Goal: Task Accomplishment & Management: Use online tool/utility

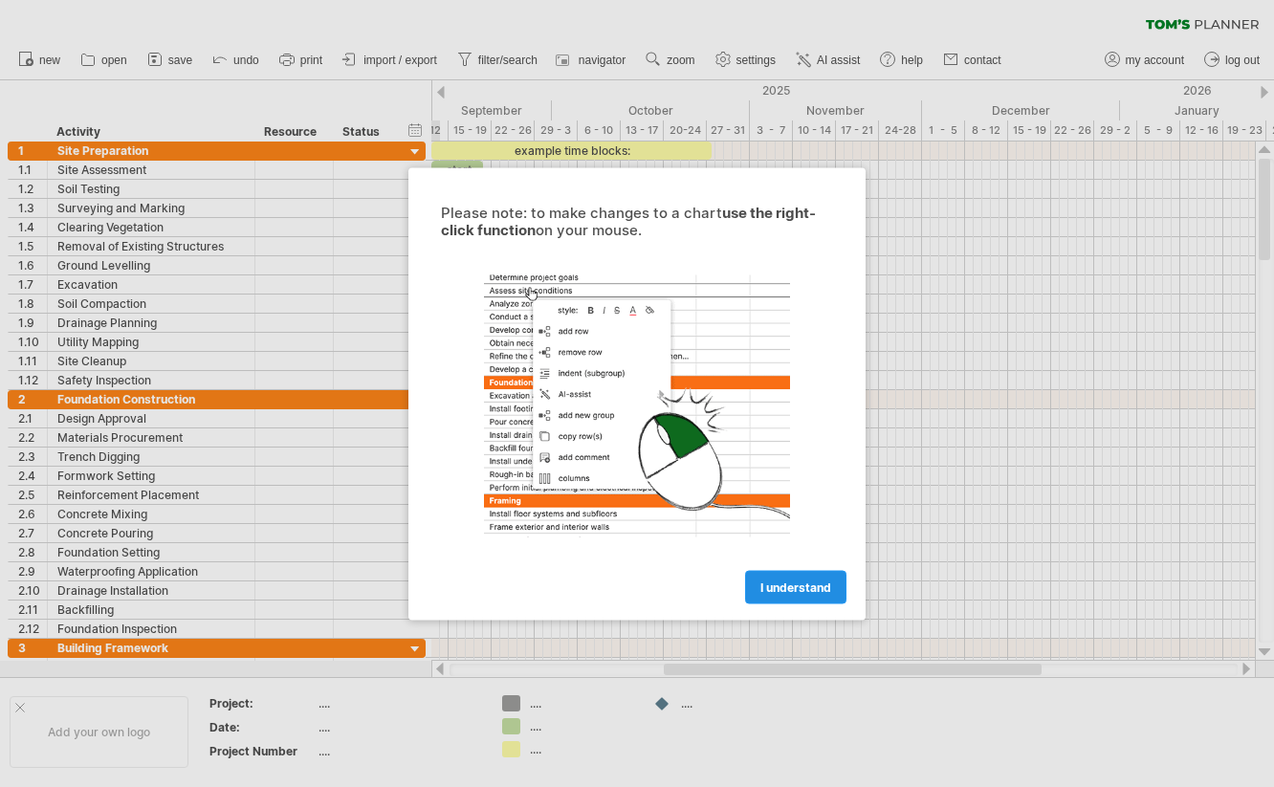
click at [804, 592] on span "I understand" at bounding box center [795, 586] width 71 height 14
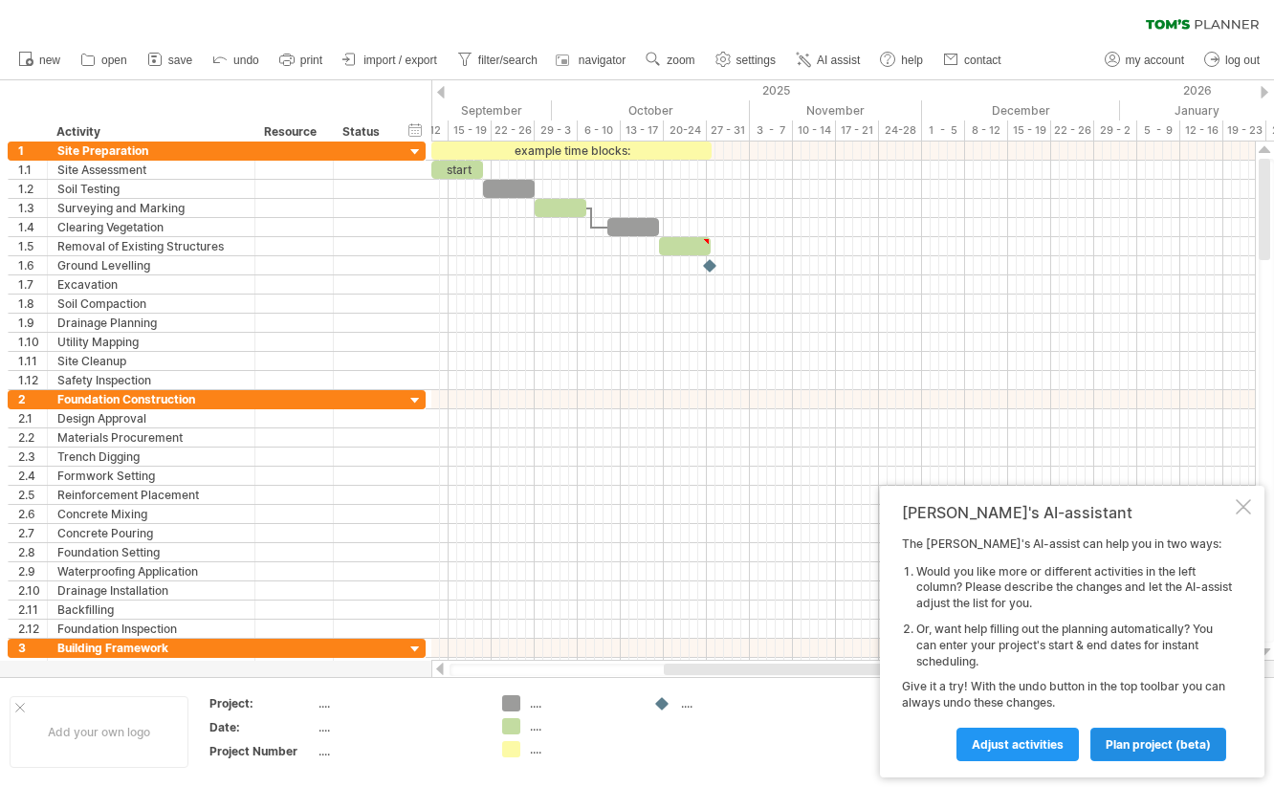
click at [1162, 738] on span "plan project (beta)" at bounding box center [1157, 744] width 105 height 14
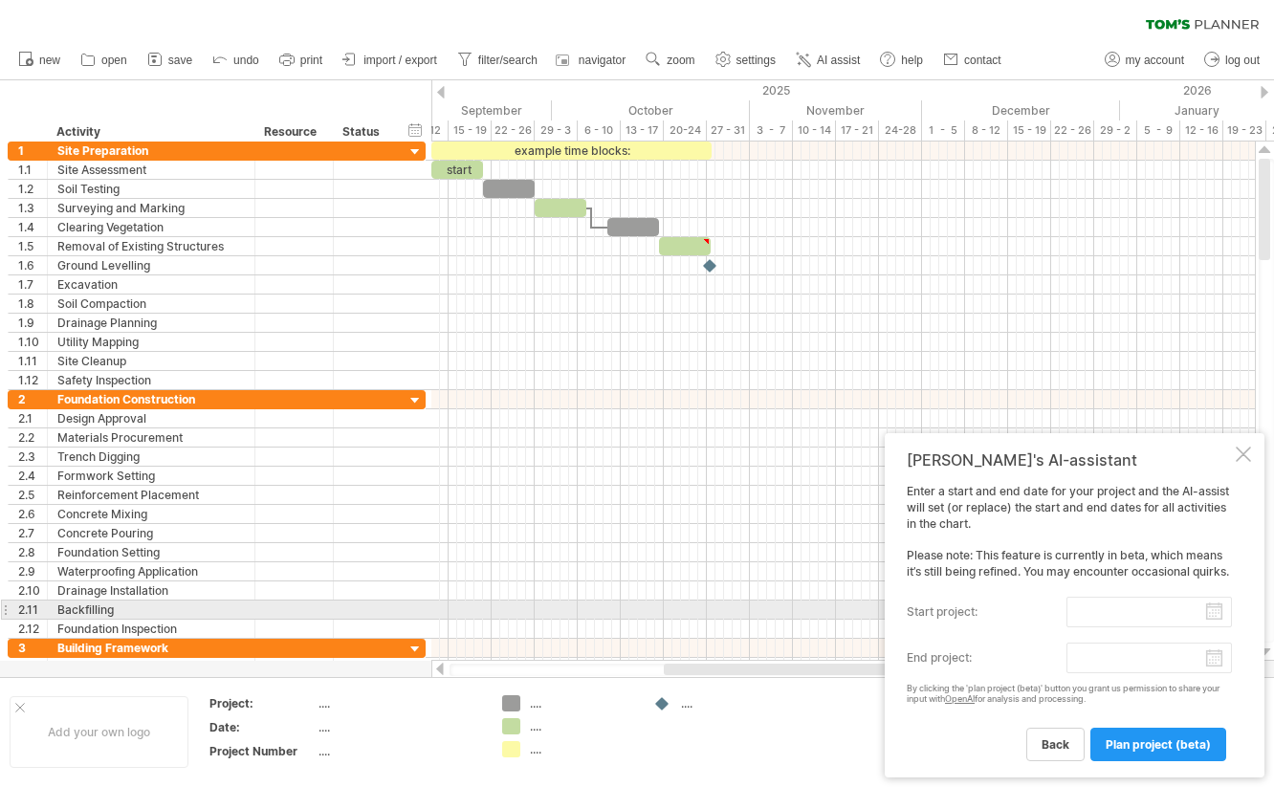
click at [1218, 608] on input "start project:" at bounding box center [1148, 612] width 165 height 31
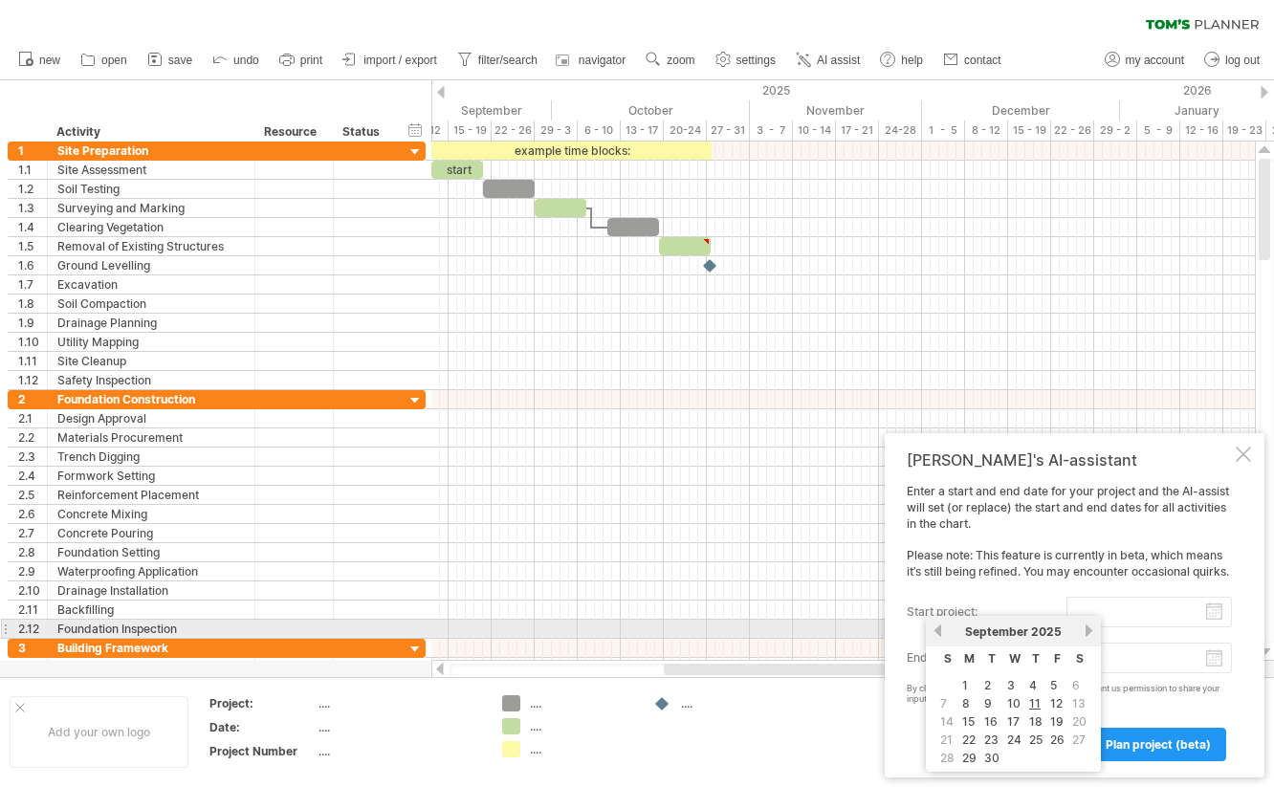
click at [1087, 631] on link "next" at bounding box center [1088, 630] width 14 height 14
click at [936, 627] on link "previous" at bounding box center [937, 630] width 14 height 14
click at [937, 629] on link "previous" at bounding box center [937, 630] width 14 height 14
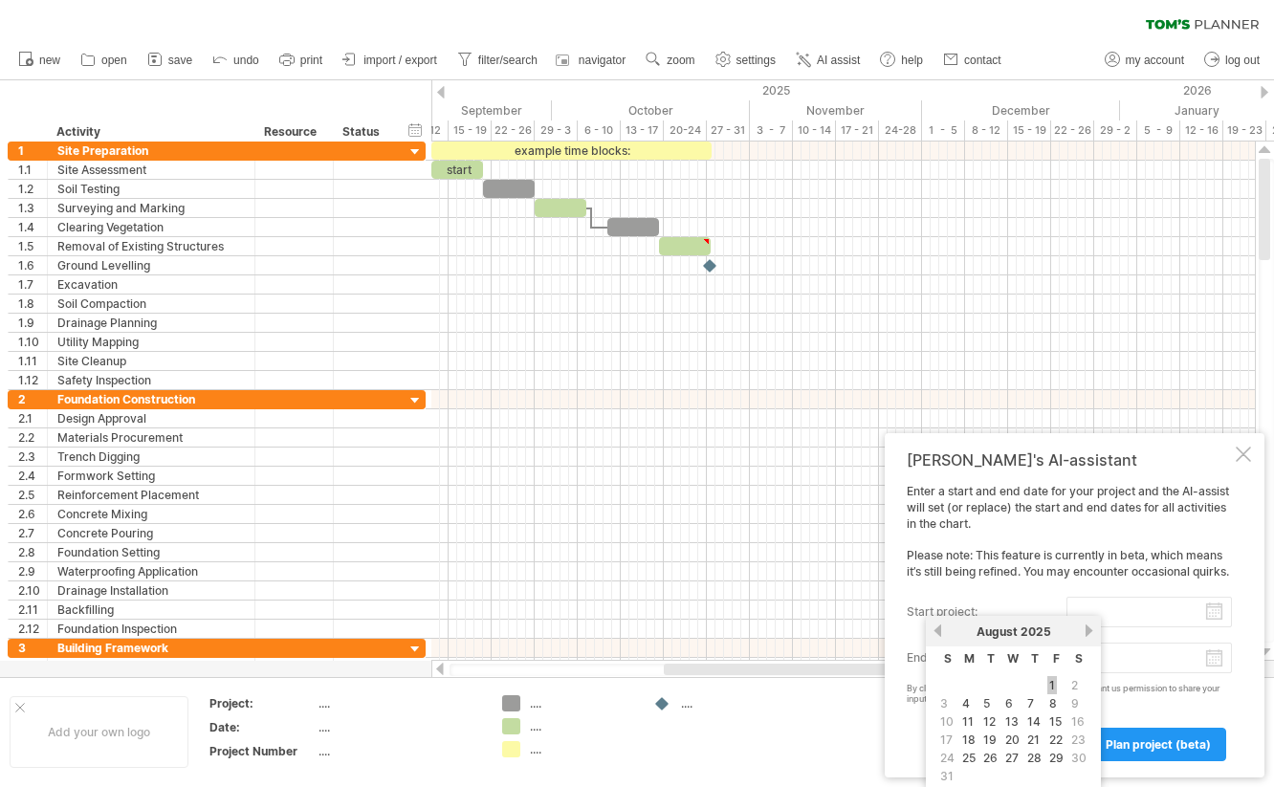
click at [1055, 684] on link "1" at bounding box center [1052, 685] width 10 height 18
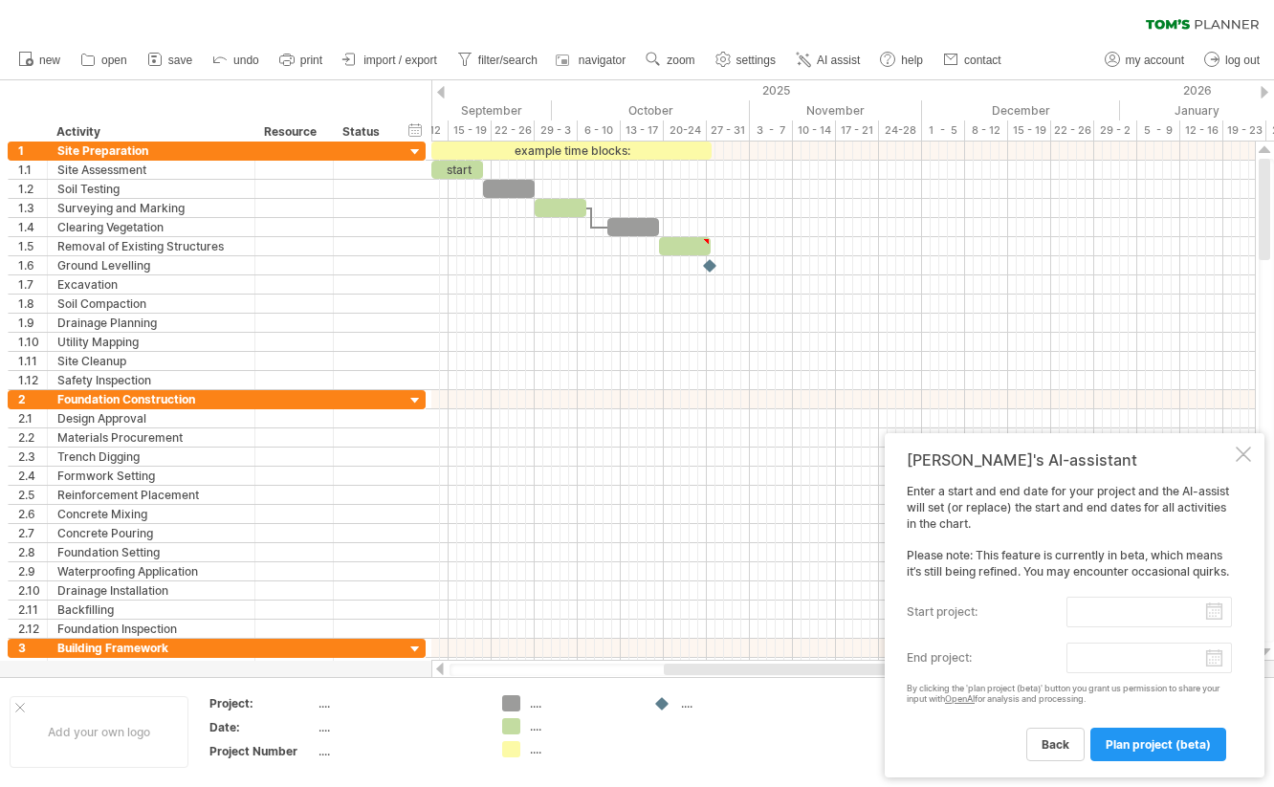
type input "********"
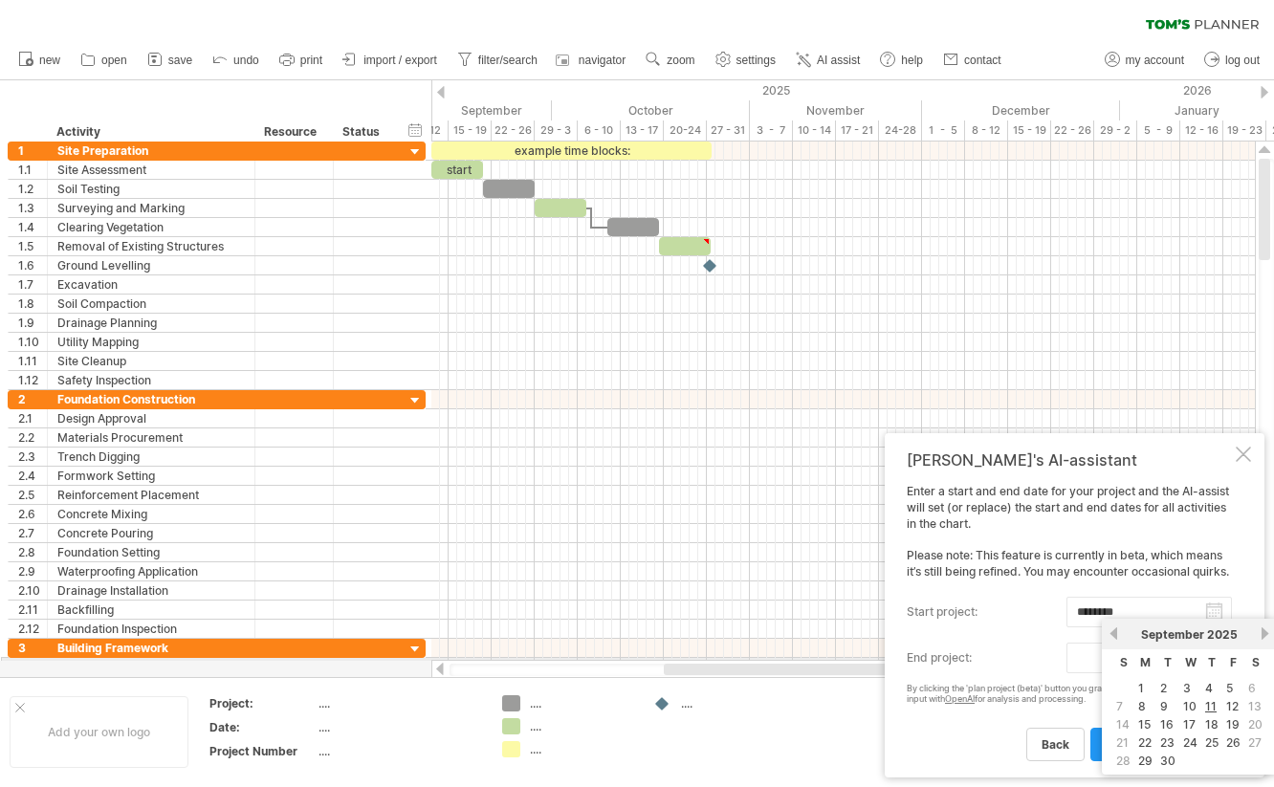
click at [1217, 658] on body "progress(100%) Trying to reach [DOMAIN_NAME] Connected again... 0% clear filter…" at bounding box center [637, 395] width 1274 height 791
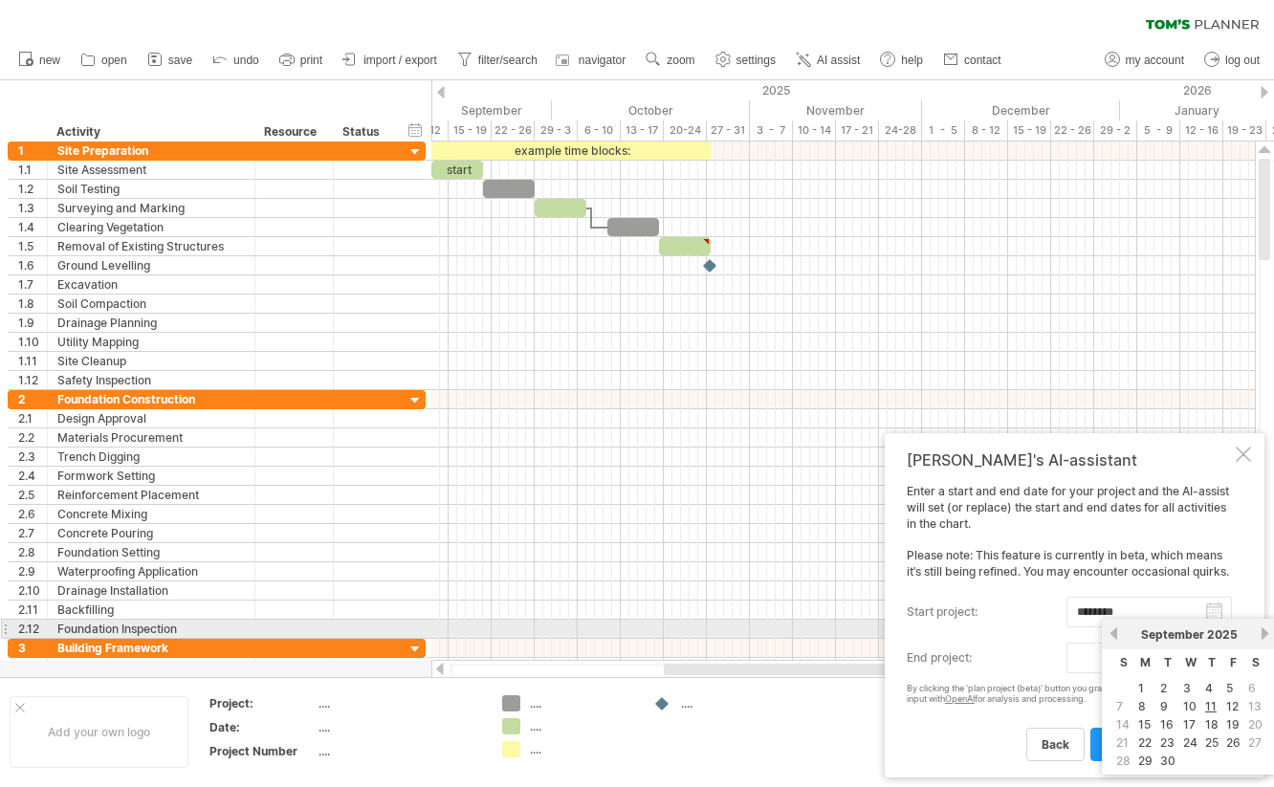
click at [1262, 634] on link "next" at bounding box center [1264, 633] width 14 height 14
click at [1262, 634] on link "next" at bounding box center [1262, 633] width 14 height 14
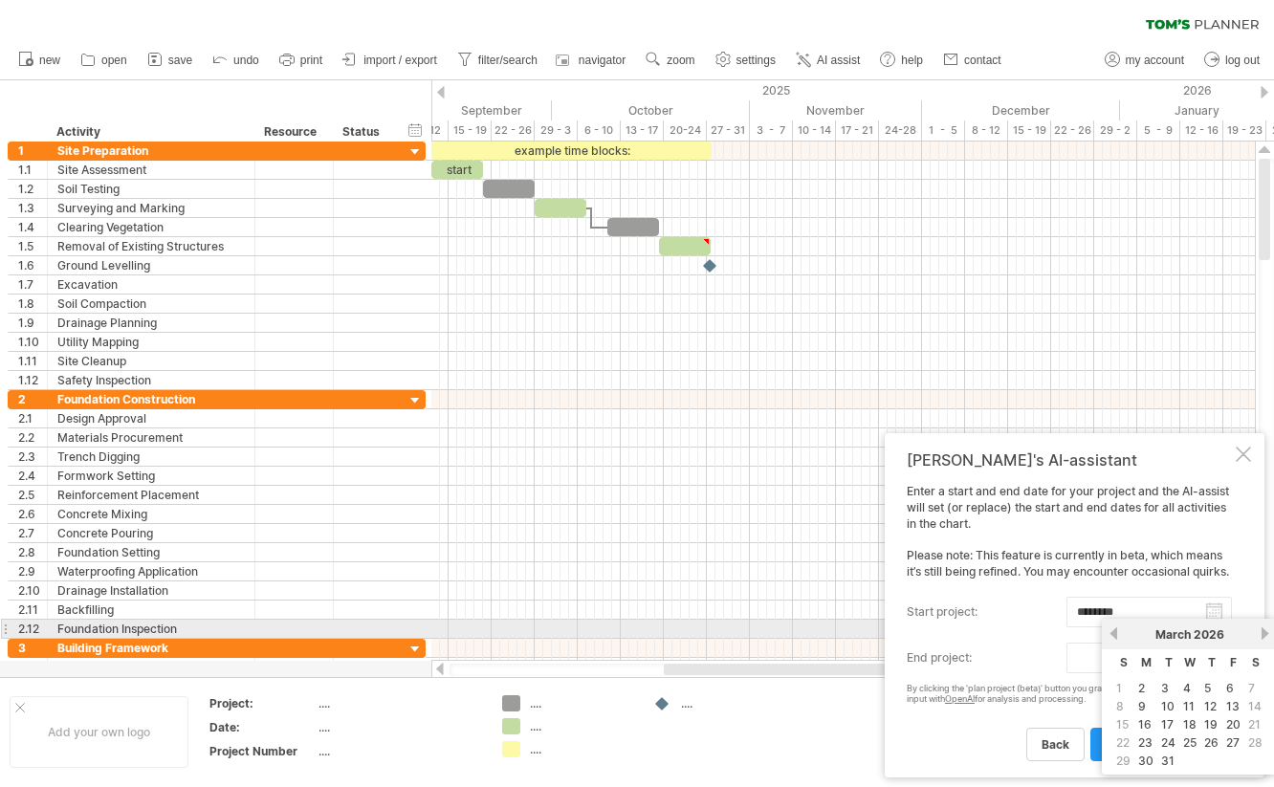
click at [1262, 634] on link "next" at bounding box center [1264, 633] width 14 height 14
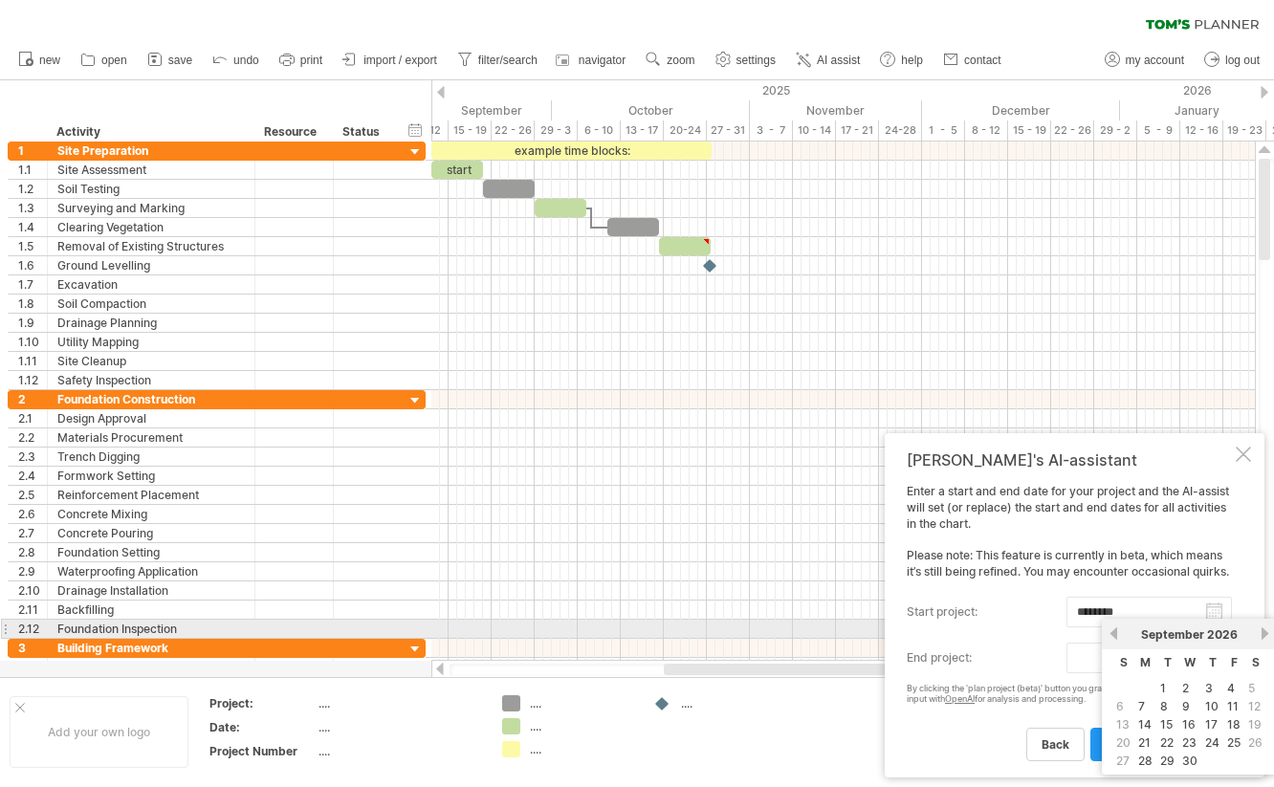
click at [1262, 634] on link "next" at bounding box center [1264, 633] width 14 height 14
click at [1119, 635] on link "previous" at bounding box center [1113, 633] width 14 height 14
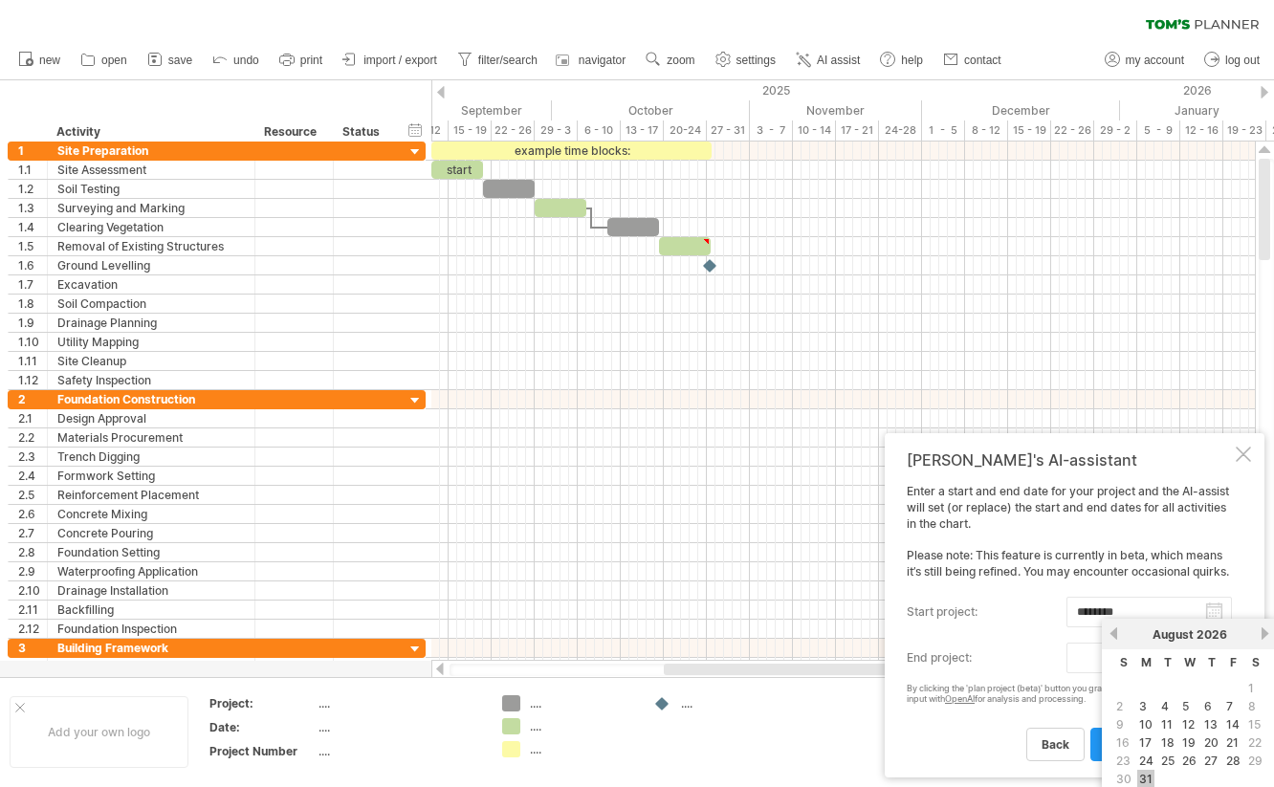
click at [1148, 778] on link "31" at bounding box center [1145, 779] width 17 height 18
type input "********"
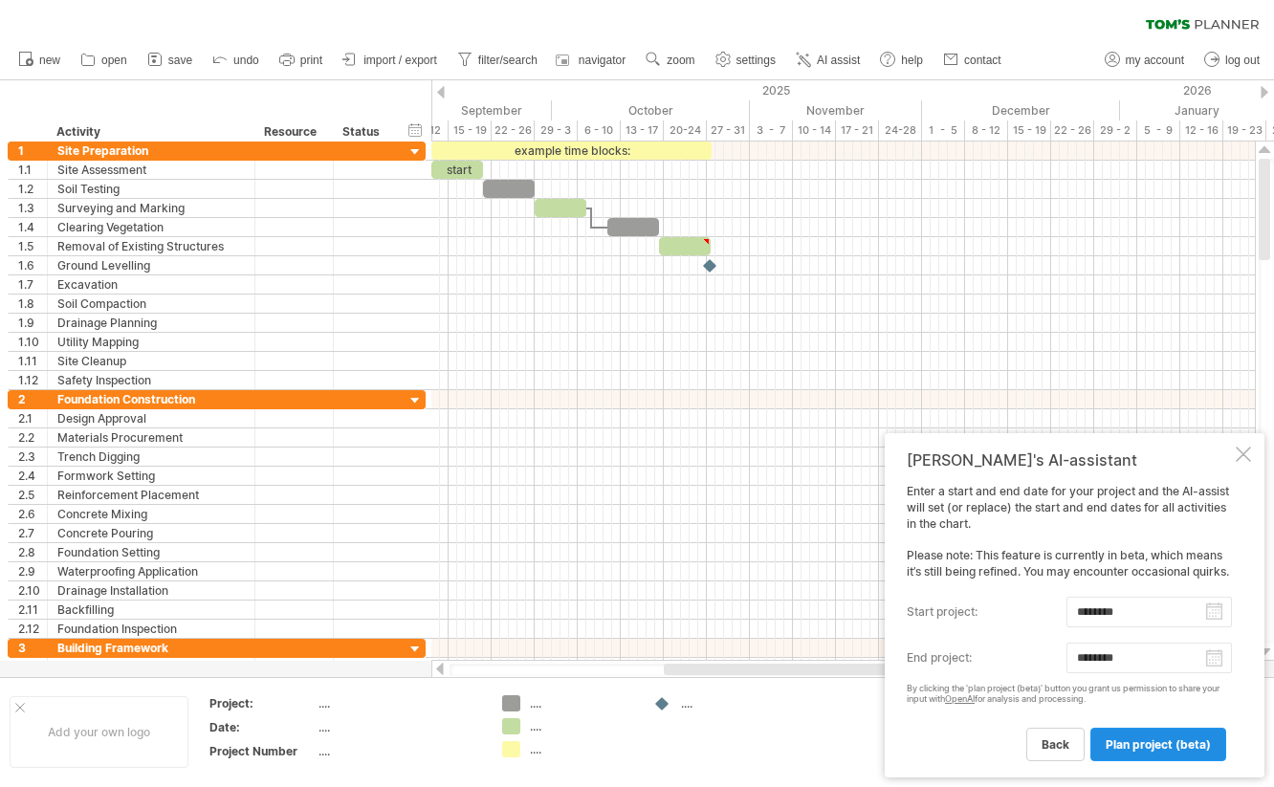
click at [1165, 742] on span "plan project (beta)" at bounding box center [1157, 744] width 105 height 14
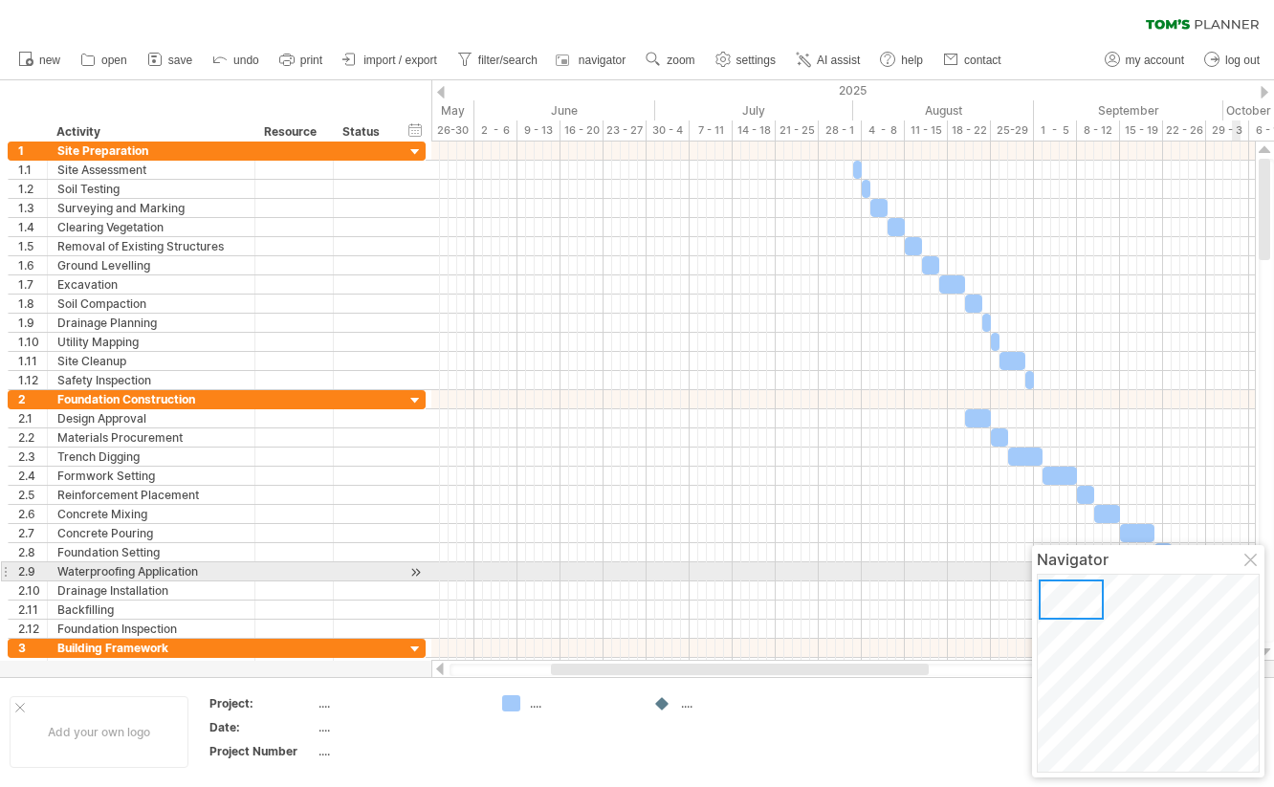
click at [1251, 561] on div at bounding box center [1251, 561] width 15 height 15
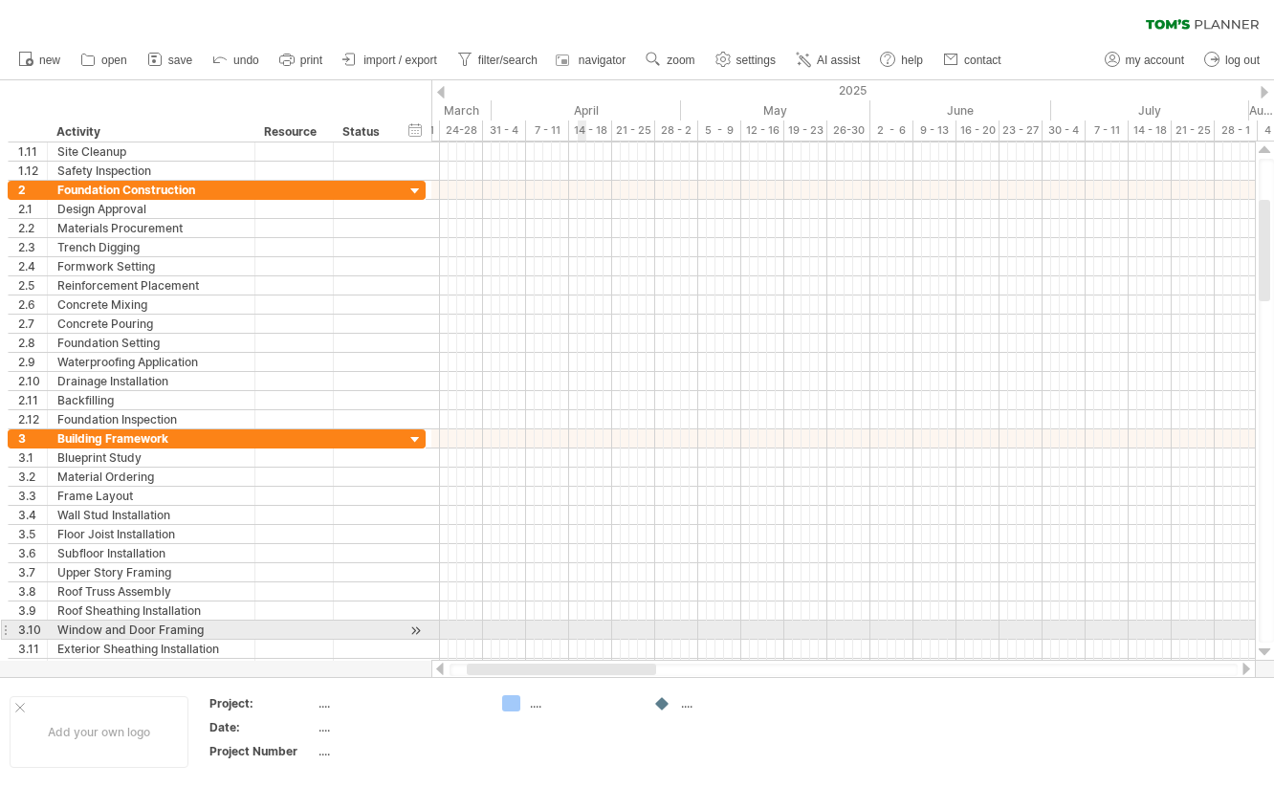
drag, startPoint x: 674, startPoint y: 669, endPoint x: 593, endPoint y: 630, distance: 90.2
click at [593, 630] on div "Trying to reach [DOMAIN_NAME] Connected again... 0% clear filter new 1" at bounding box center [637, 393] width 1274 height 787
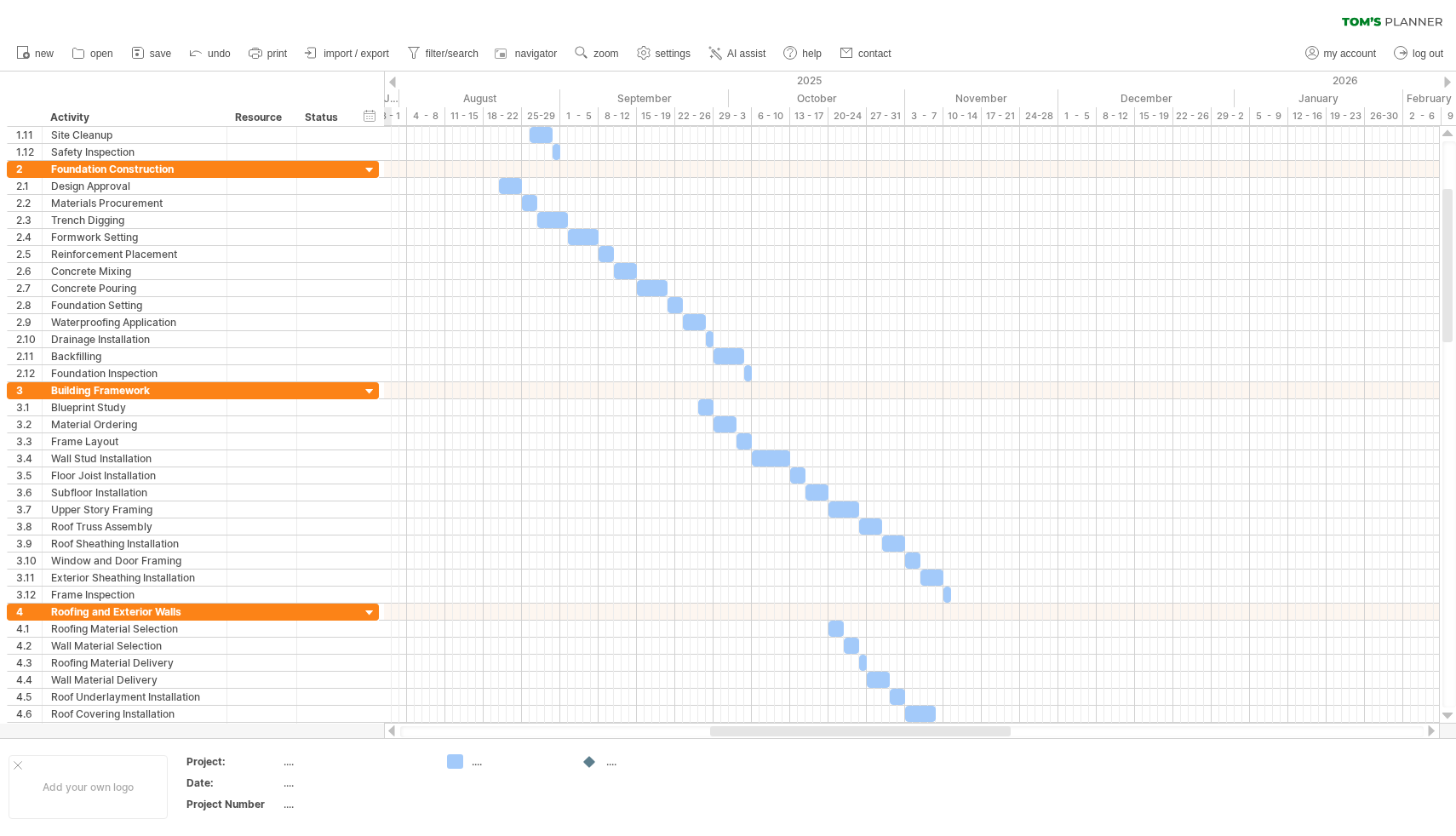
drag, startPoint x: 628, startPoint y: 730, endPoint x: 818, endPoint y: 737, distance: 190.1
click at [818, 700] on div at bounding box center [912, 731] width 1056 height 17
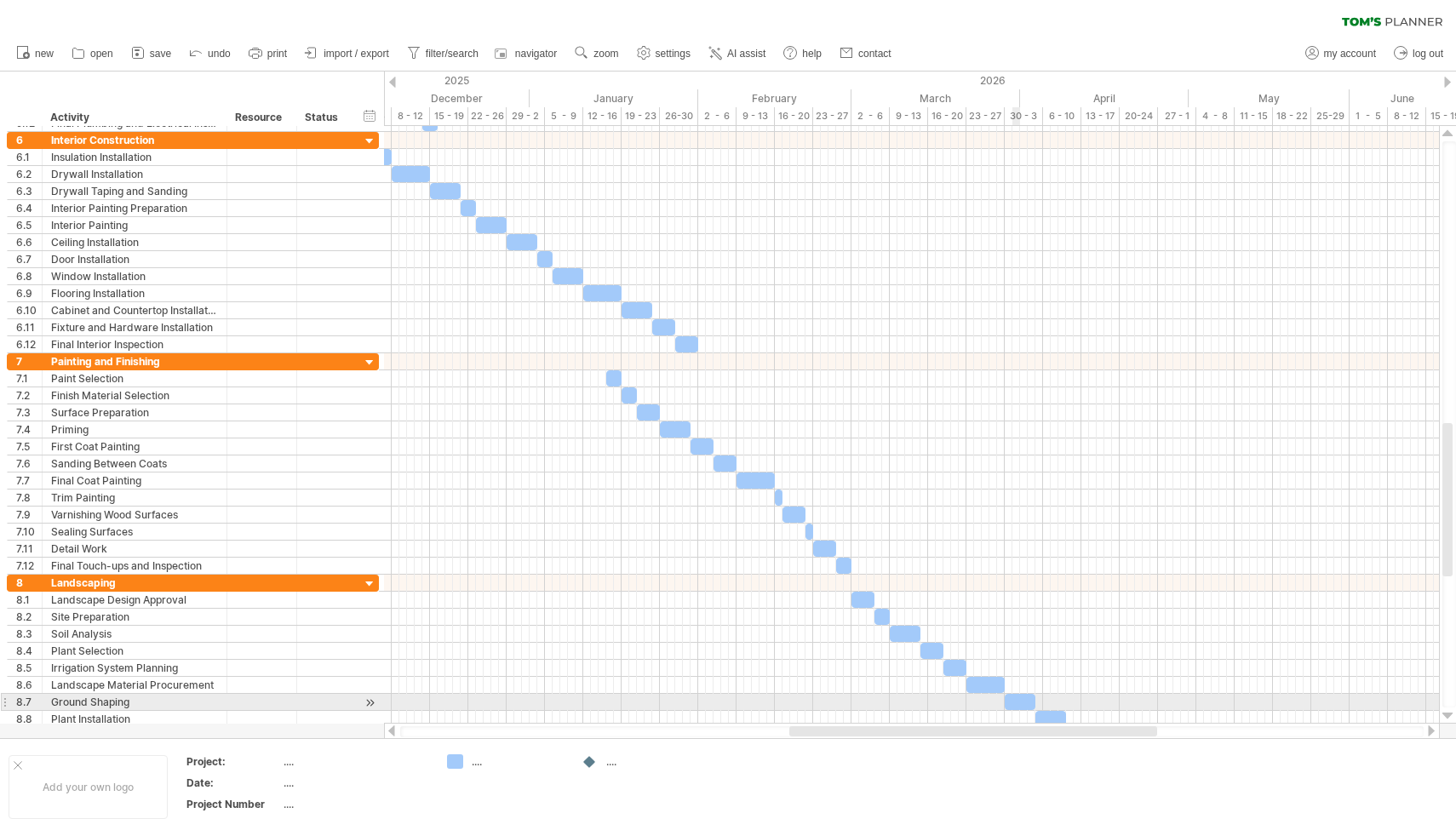
drag, startPoint x: 769, startPoint y: 735, endPoint x: 1013, endPoint y: 694, distance: 247.4
click at [1013, 694] on div "Trying to reach [DOMAIN_NAME] Connected again... 0% clear filter new 1" at bounding box center [728, 418] width 1456 height 836
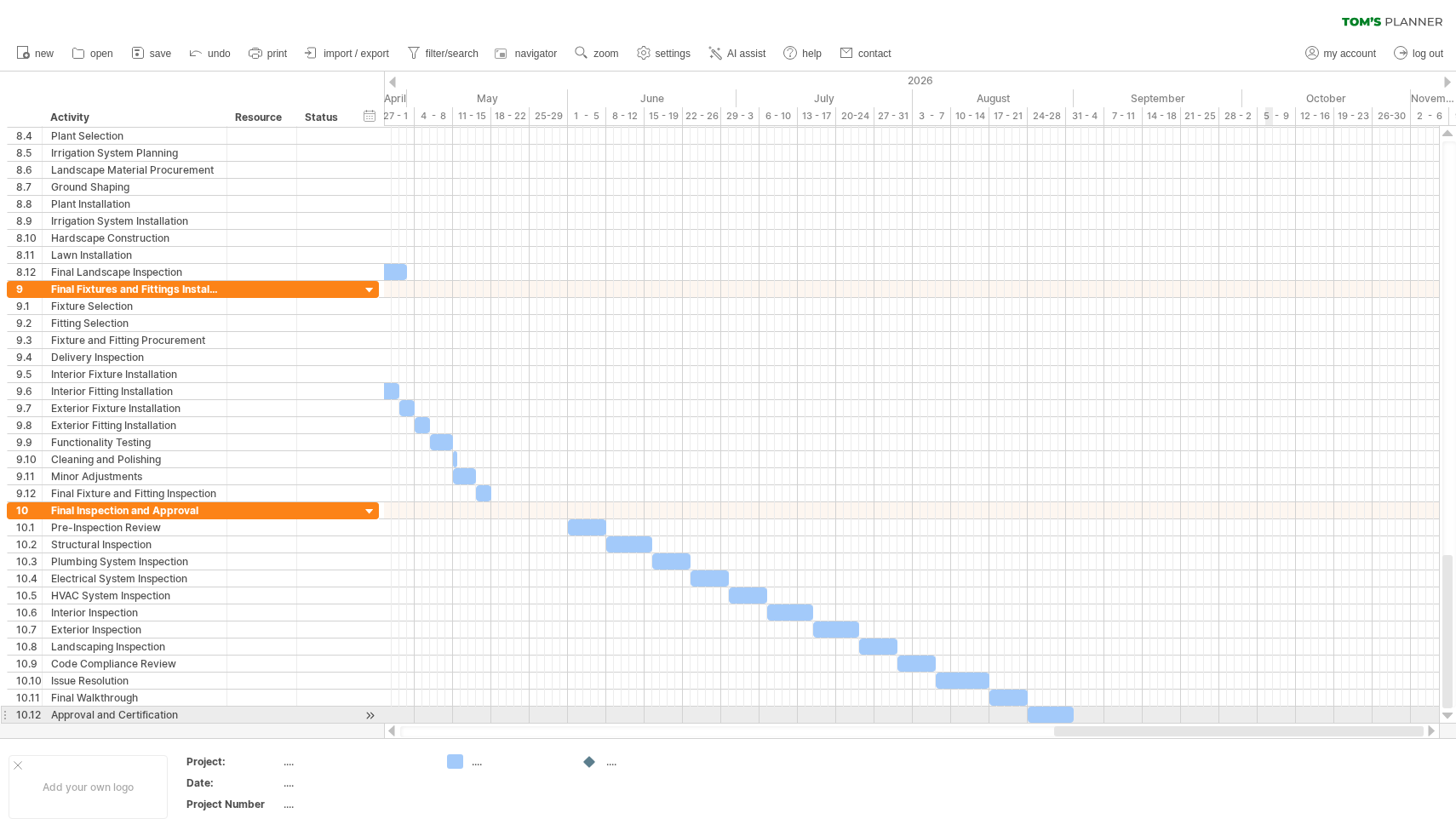
drag, startPoint x: 998, startPoint y: 734, endPoint x: 1269, endPoint y: 711, distance: 272.0
click at [1134, 700] on div "Trying to reach [DOMAIN_NAME] Connected again... 0% clear filter new 1" at bounding box center [728, 418] width 1456 height 836
drag, startPoint x: 1068, startPoint y: 737, endPoint x: 1172, endPoint y: 720, distance: 105.4
click at [1134, 700] on div "Trying to reach [DOMAIN_NAME] Connected again... 0% clear filter new 1" at bounding box center [728, 418] width 1456 height 836
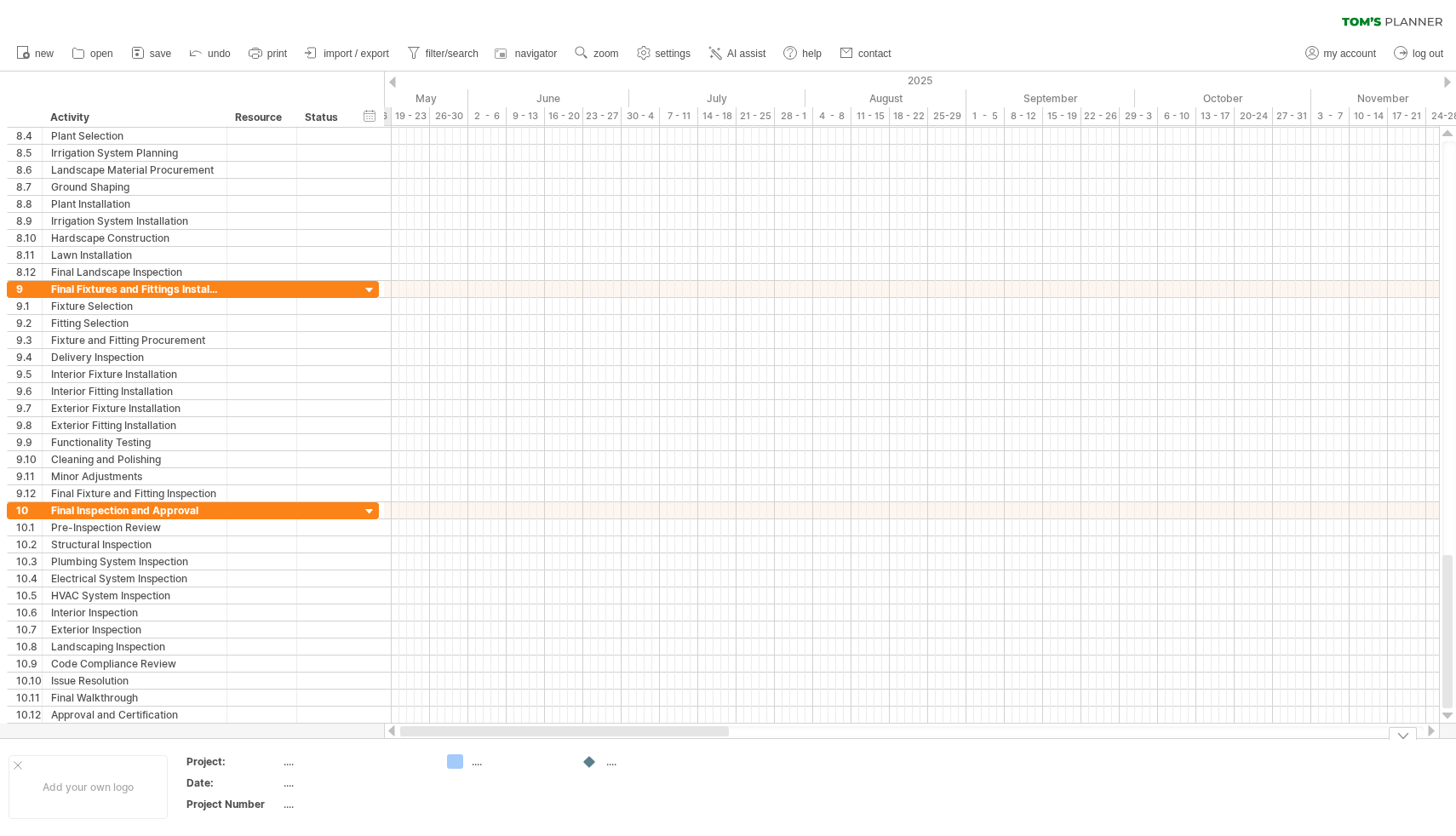
drag, startPoint x: 1133, startPoint y: 732, endPoint x: 477, endPoint y: 751, distance: 656.3
click at [477, 700] on div "Trying to reach [DOMAIN_NAME] Connected again... 0% clear filter new 1" at bounding box center [728, 418] width 1456 height 836
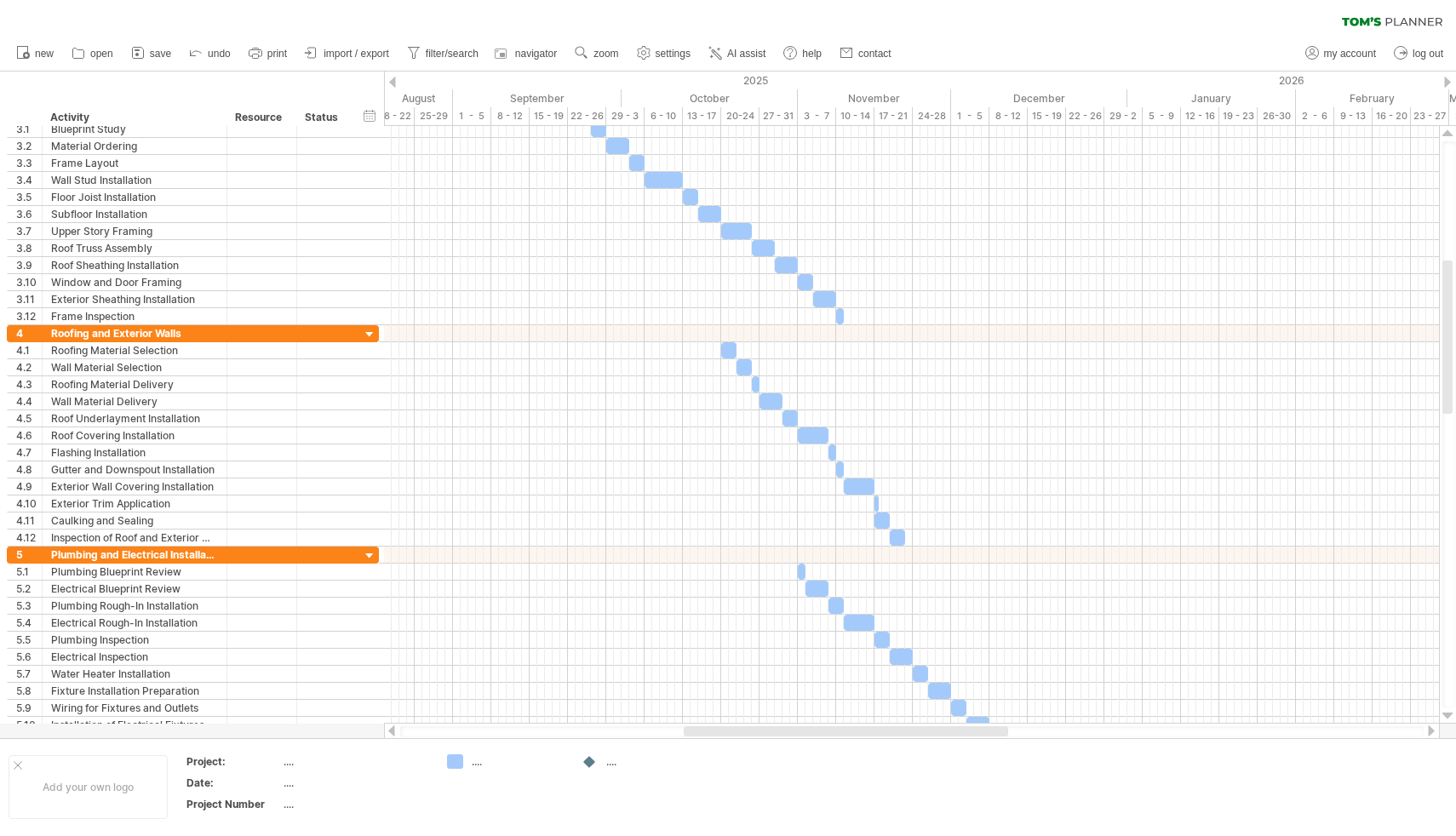
drag, startPoint x: 825, startPoint y: 731, endPoint x: 979, endPoint y: 730, distance: 154.0
click at [979, 700] on div at bounding box center [846, 731] width 324 height 10
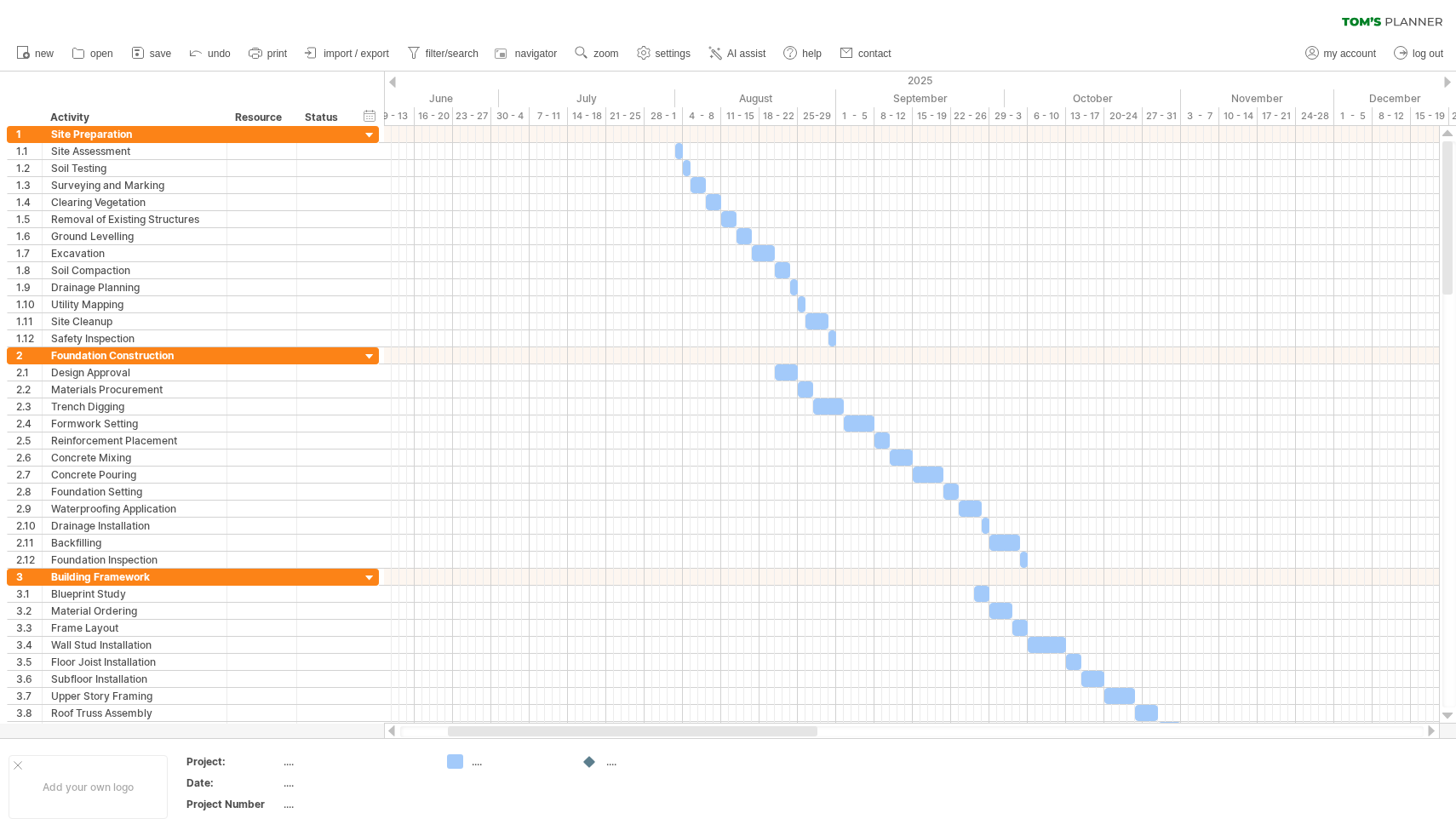
drag, startPoint x: 815, startPoint y: 734, endPoint x: 687, endPoint y: 731, distance: 128.0
click at [687, 700] on div at bounding box center [632, 731] width 370 height 10
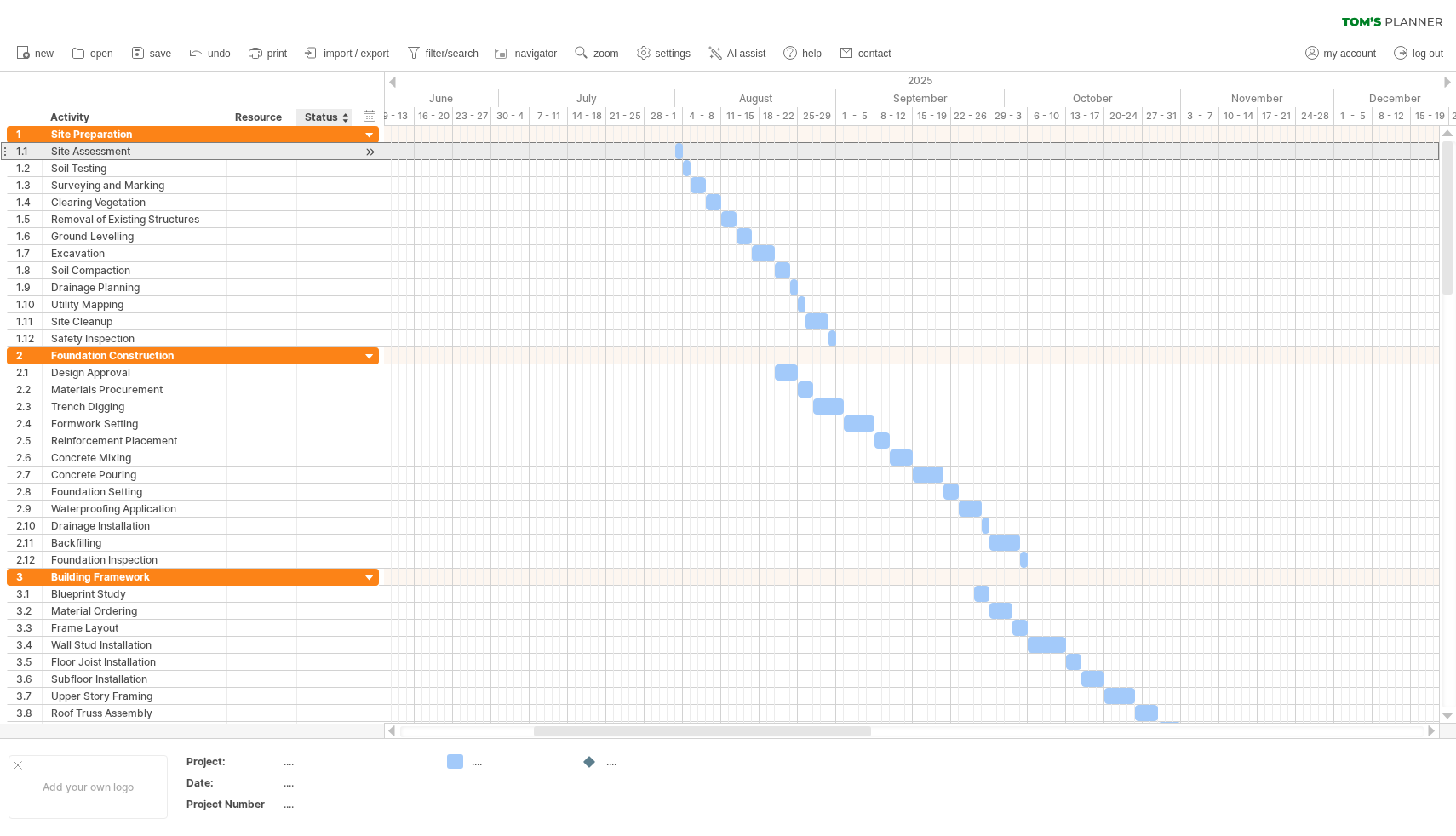
click at [358, 150] on div "**********" at bounding box center [193, 151] width 372 height 18
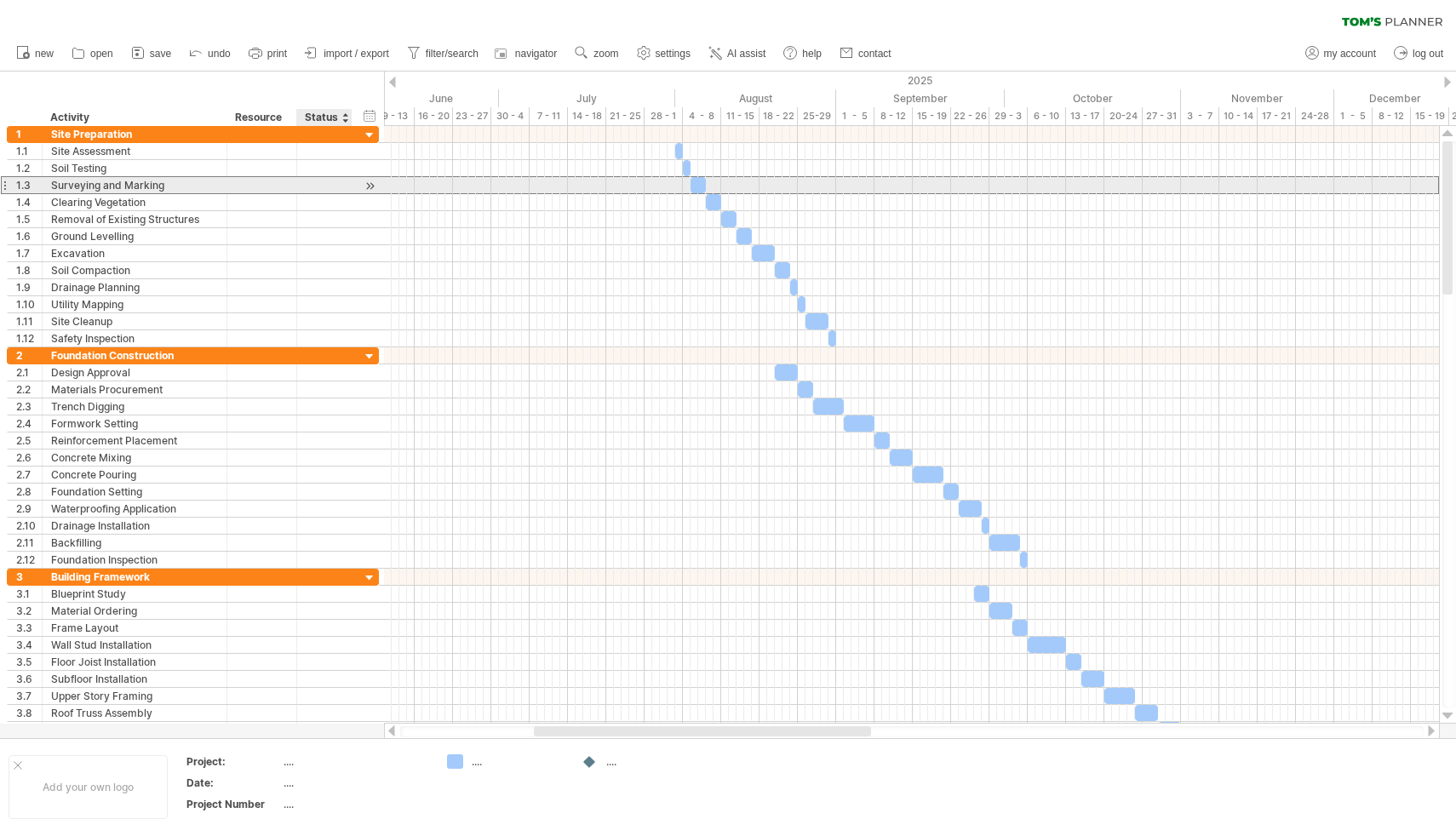
click at [309, 188] on div at bounding box center [324, 185] width 37 height 16
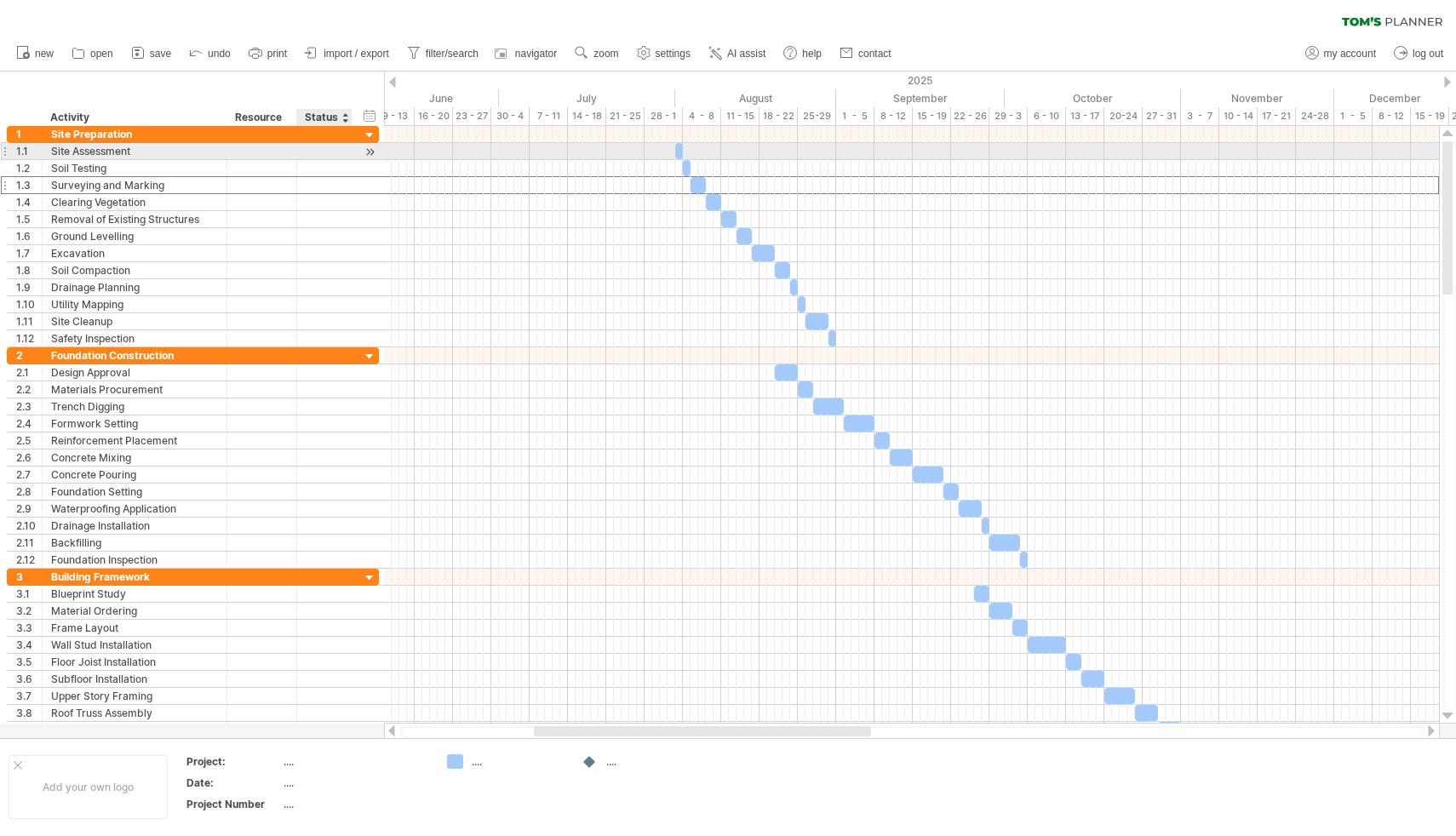
click at [333, 153] on div at bounding box center [324, 151] width 37 height 16
click at [367, 151] on div at bounding box center [370, 152] width 16 height 18
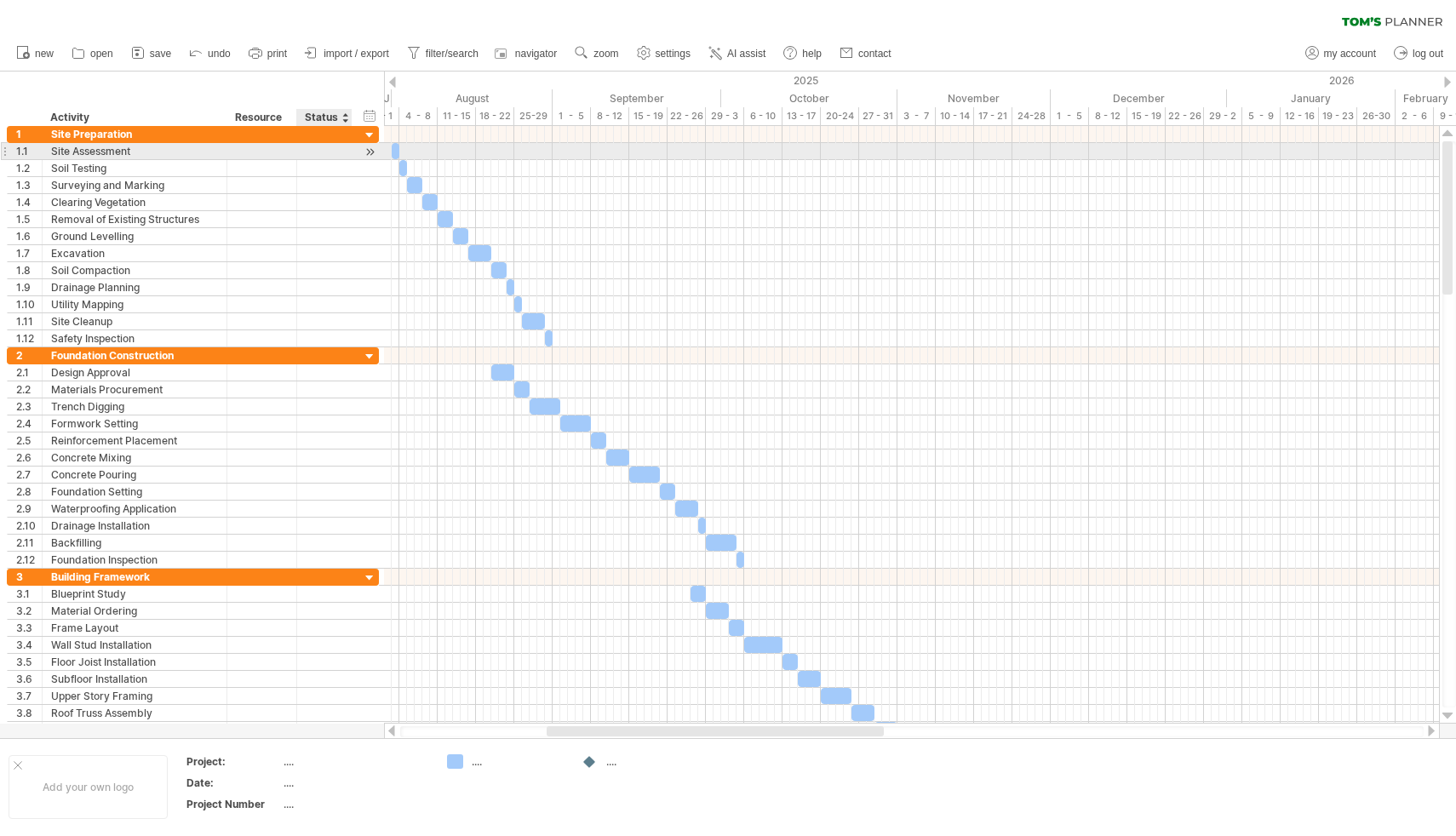
click at [367, 151] on div at bounding box center [370, 152] width 16 height 18
click at [315, 153] on div at bounding box center [324, 151] width 37 height 16
click at [315, 153] on input "text" at bounding box center [324, 151] width 37 height 16
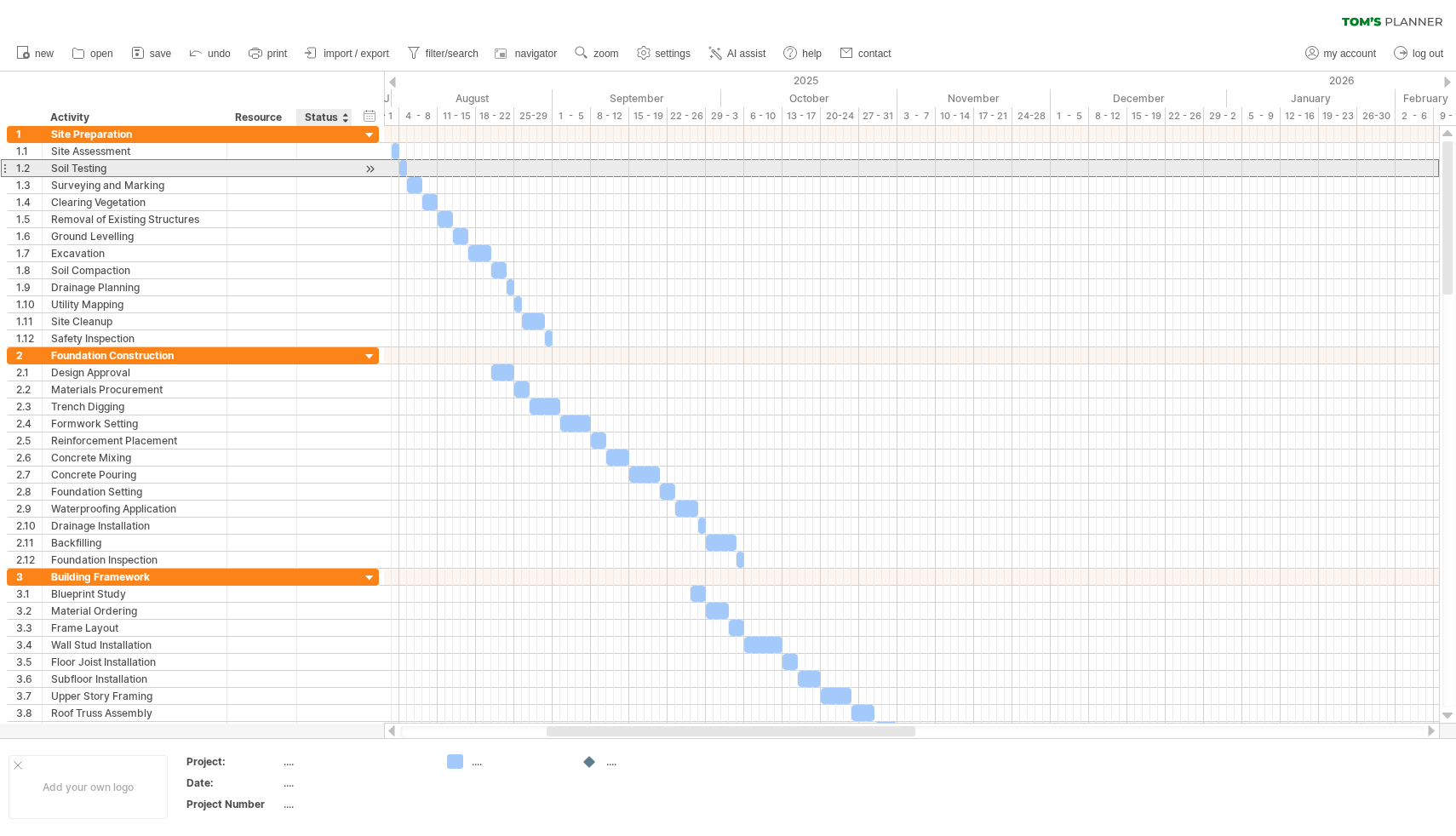
click at [317, 167] on div at bounding box center [324, 168] width 37 height 16
click at [270, 161] on div at bounding box center [262, 168] width 52 height 16
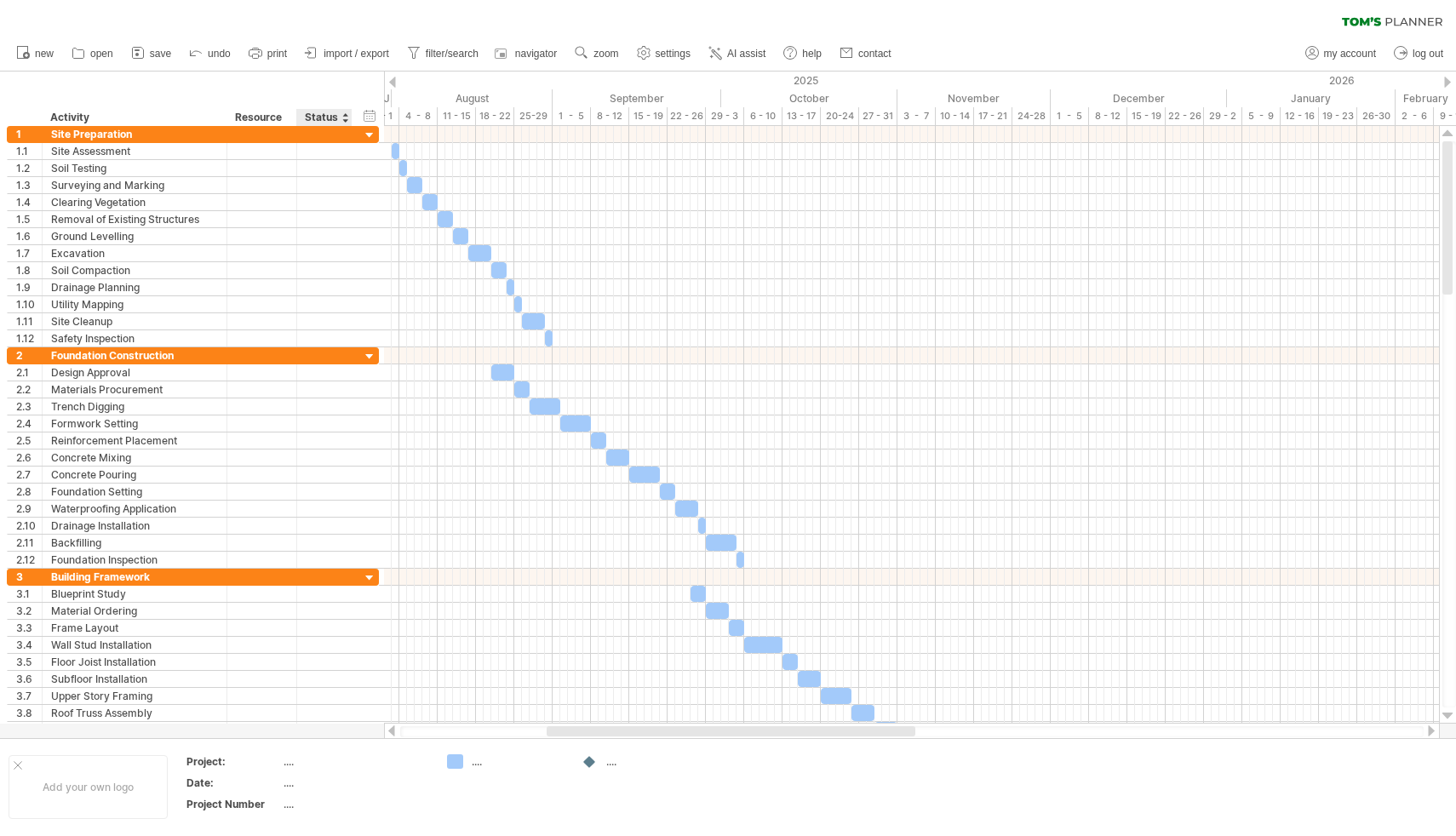
click at [344, 118] on div at bounding box center [345, 117] width 7 height 17
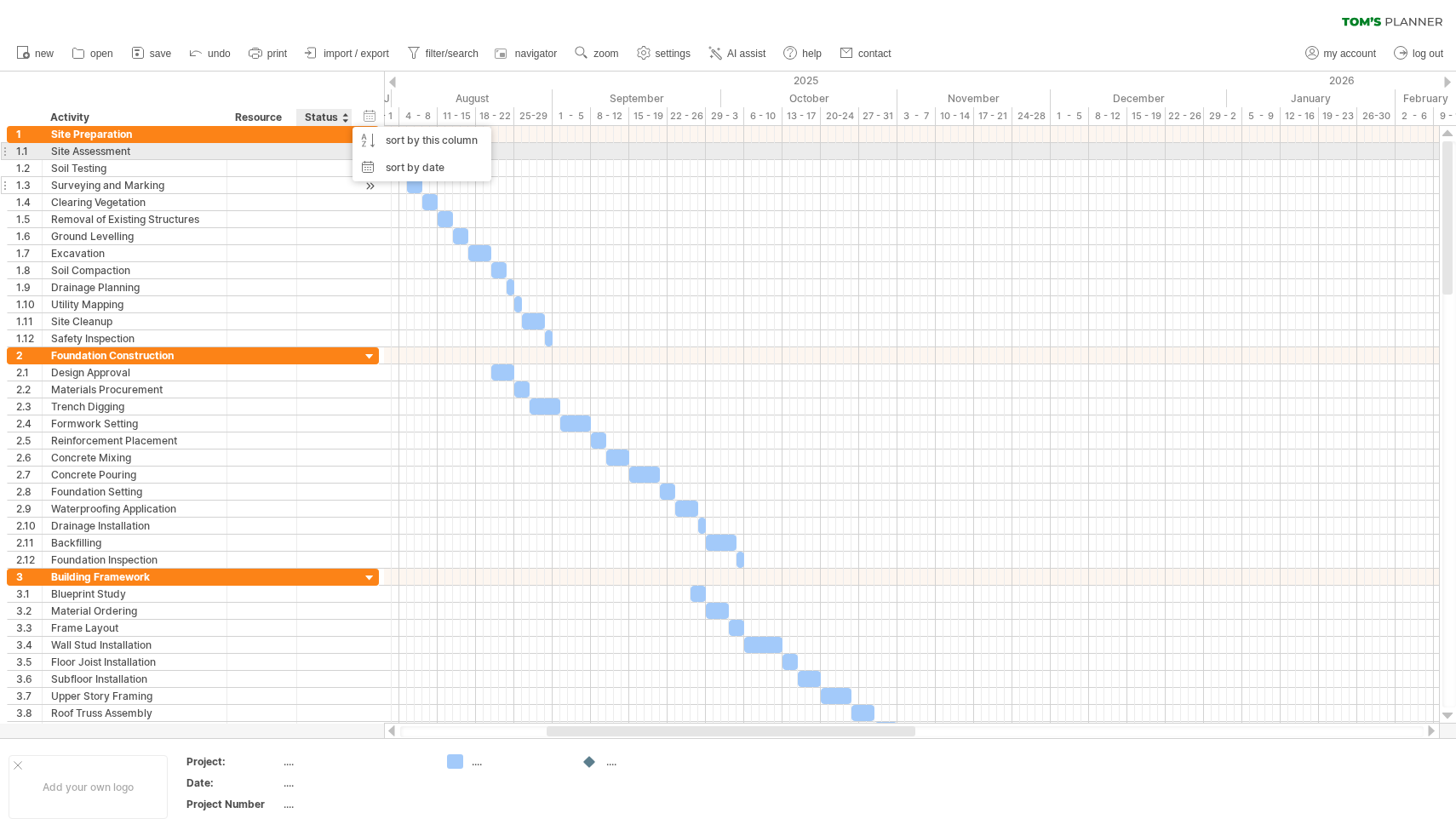
click at [321, 183] on div at bounding box center [324, 185] width 37 height 16
click at [324, 148] on div at bounding box center [324, 151] width 37 height 16
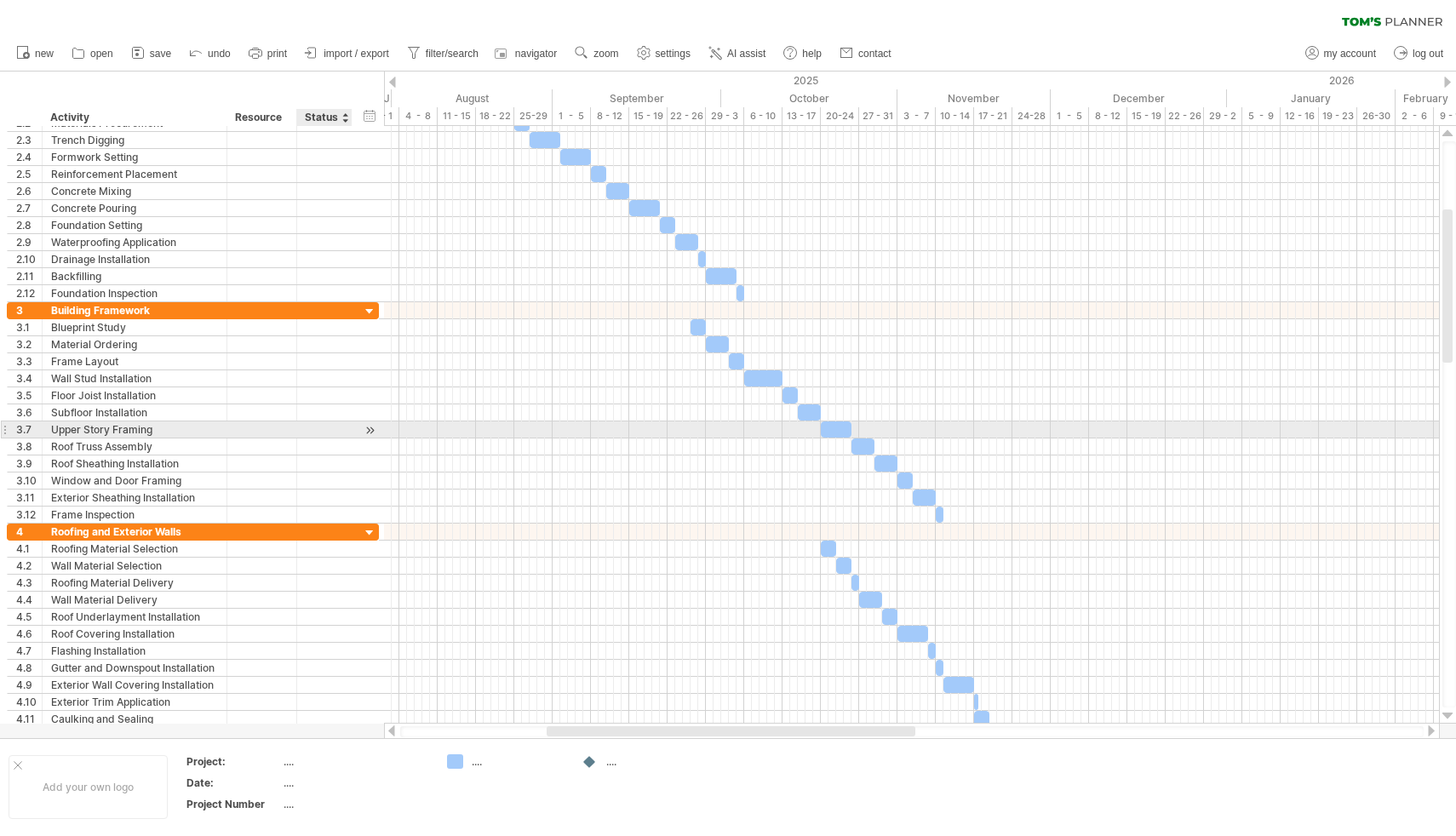
click at [372, 426] on div at bounding box center [370, 430] width 16 height 18
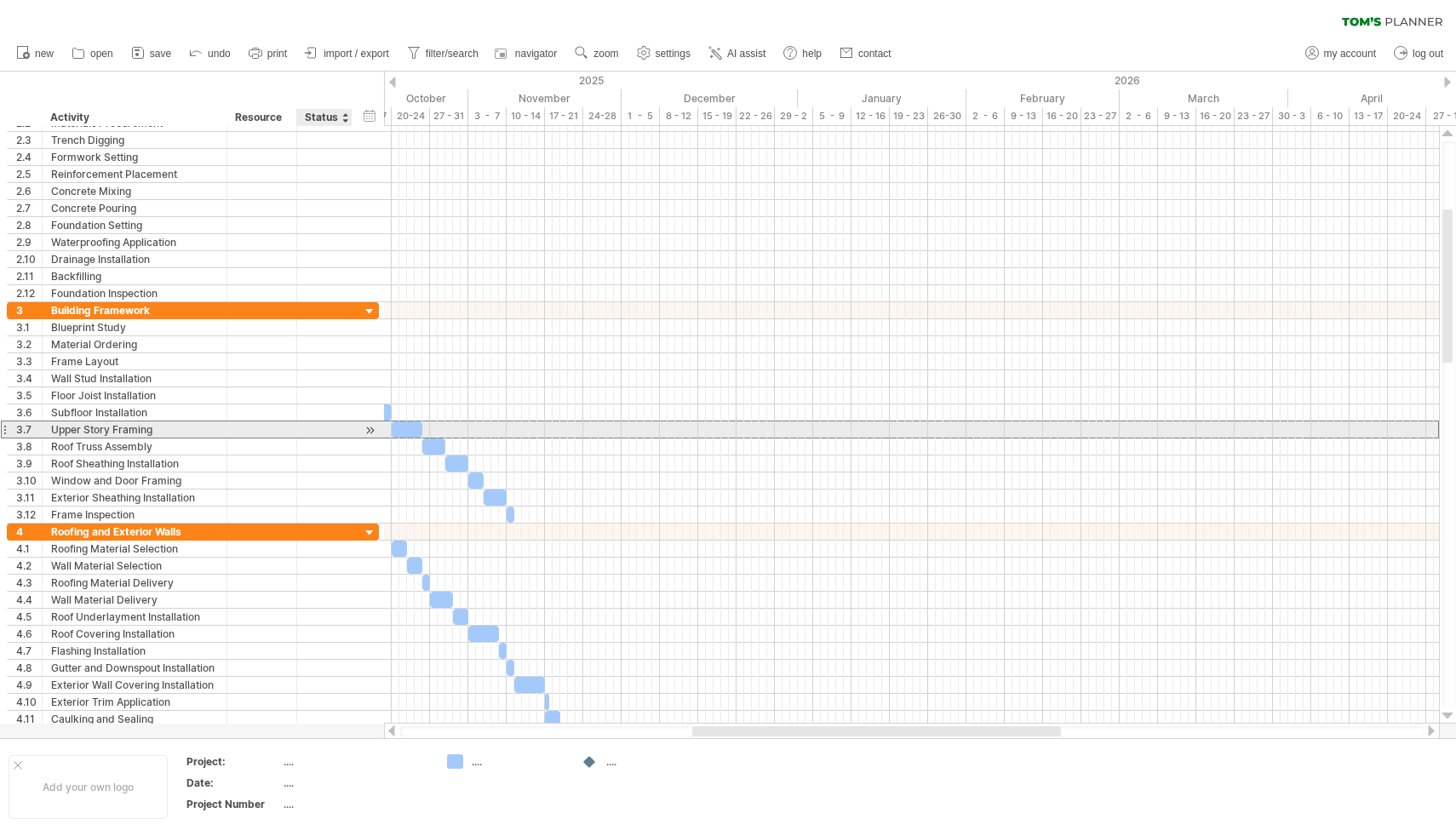
click at [340, 427] on div at bounding box center [324, 429] width 37 height 16
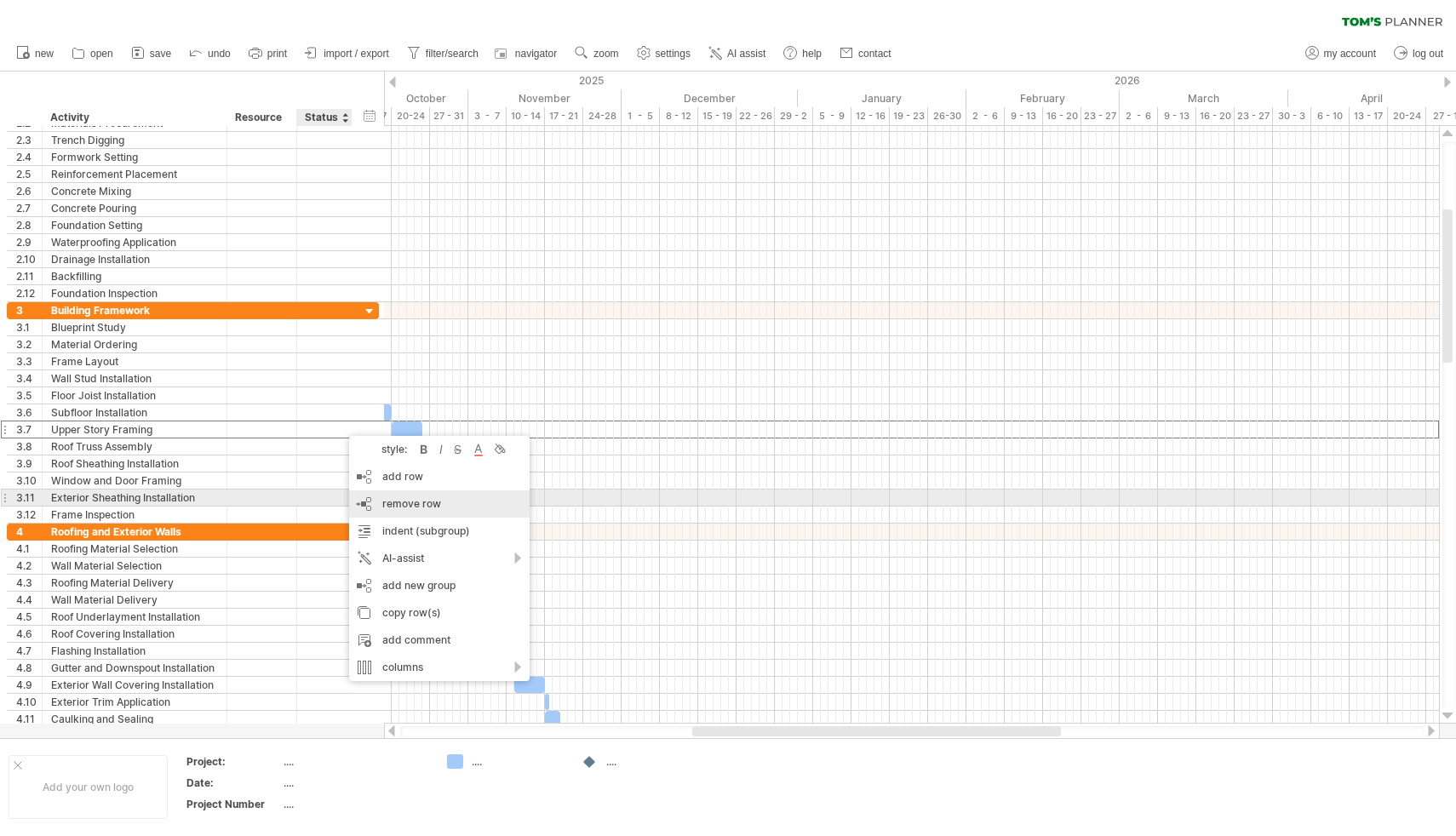
click at [443, 505] on div "remove row remove selected rows" at bounding box center [439, 504] width 181 height 28
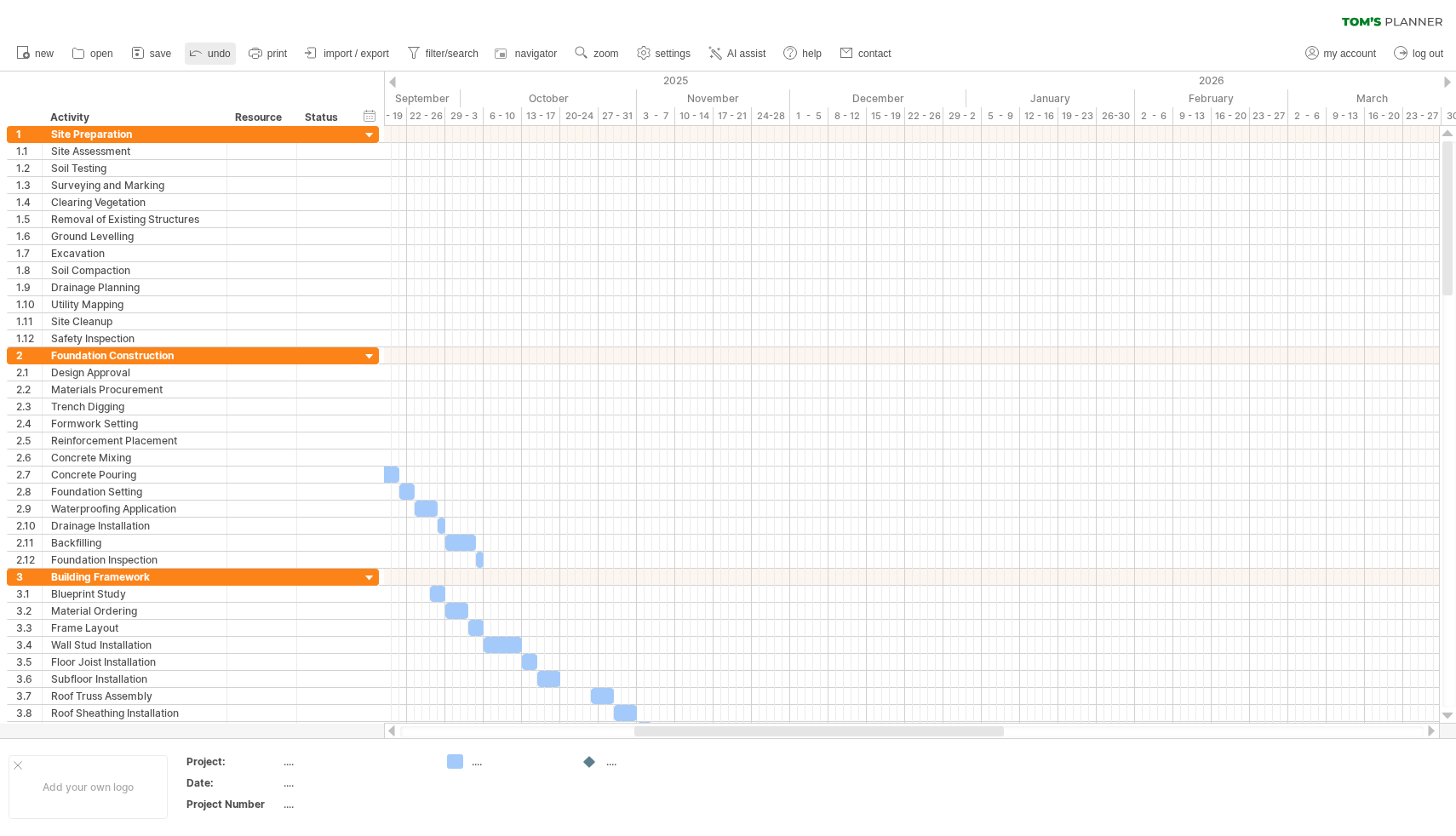
click at [208, 53] on span "undo" at bounding box center [219, 53] width 23 height 12
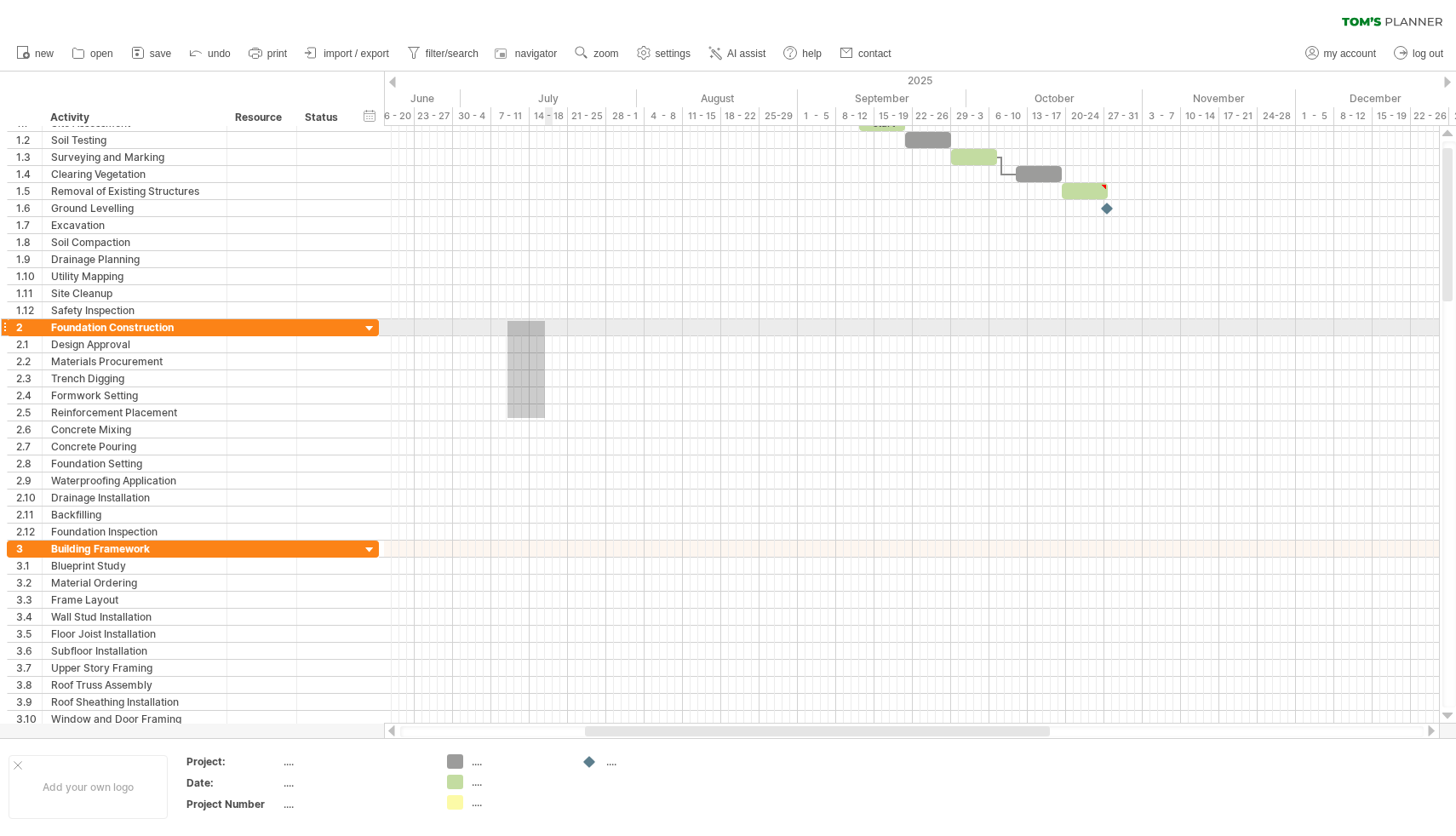
drag, startPoint x: 508, startPoint y: 418, endPoint x: 548, endPoint y: 305, distance: 119.9
click at [548, 305] on div at bounding box center [911, 421] width 1055 height 613
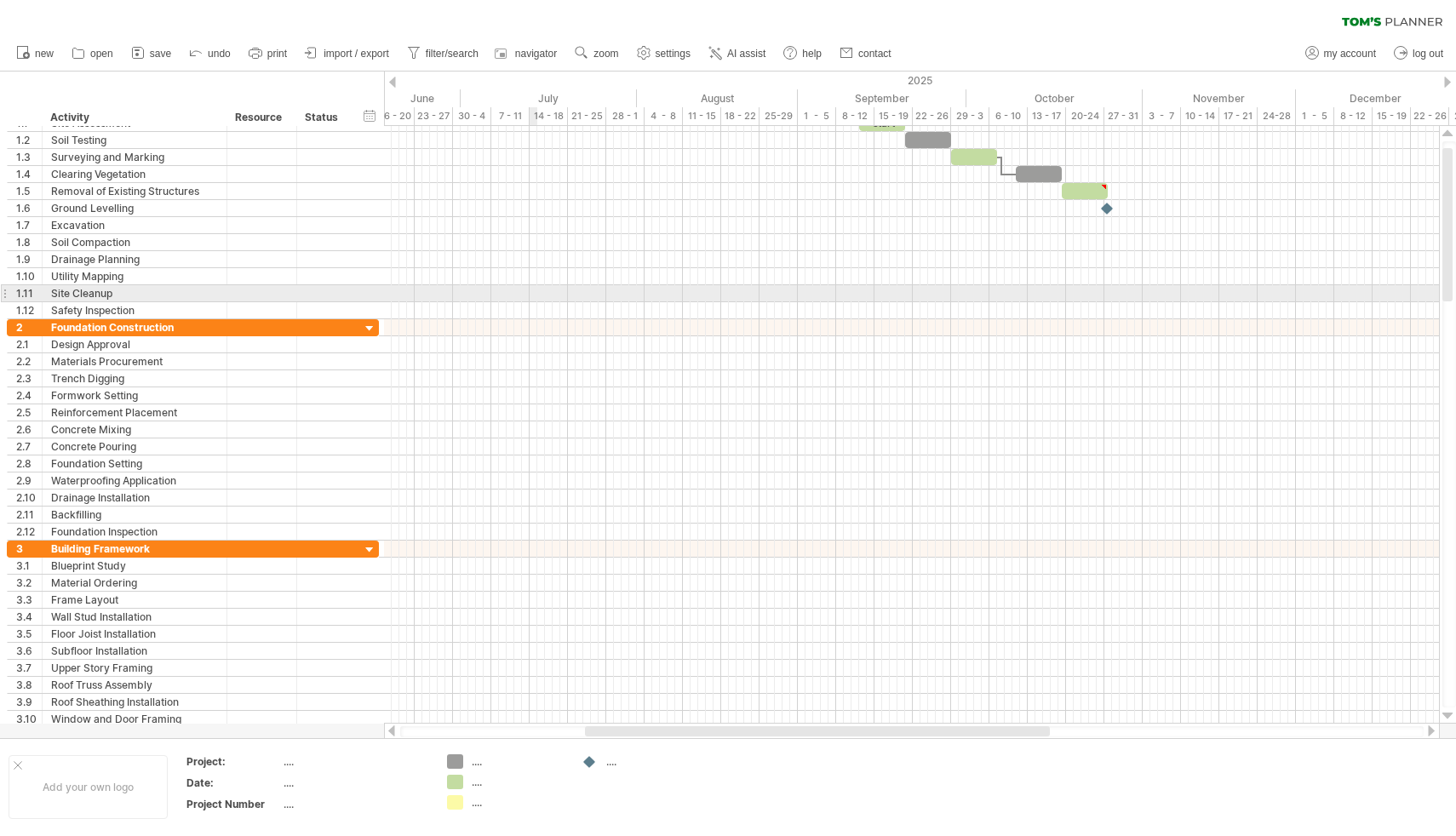
click at [535, 293] on div at bounding box center [911, 293] width 1055 height 17
